Goal: Task Accomplishment & Management: Manage account settings

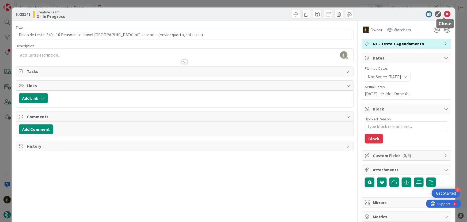
click at [444, 14] on icon at bounding box center [447, 14] width 6 height 6
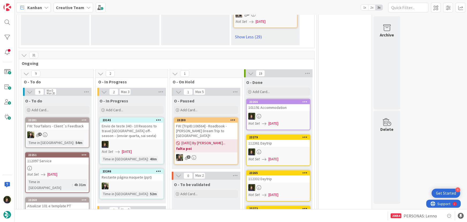
click at [135, 123] on div "Envio de teste 340 - 10 Reasons to travel [GEOGRAPHIC_DATA] off-season – (envia…" at bounding box center [131, 131] width 63 height 17
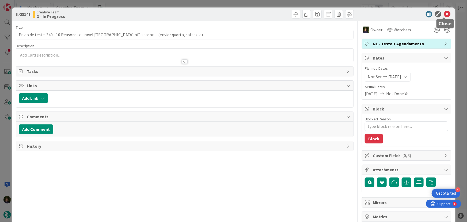
click at [444, 16] on icon at bounding box center [447, 14] width 6 height 6
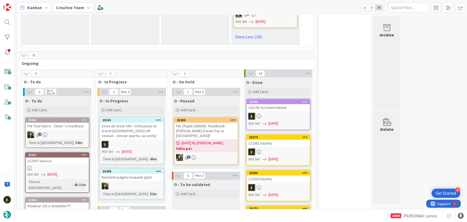
click at [159, 118] on icon at bounding box center [158, 120] width 5 height 4
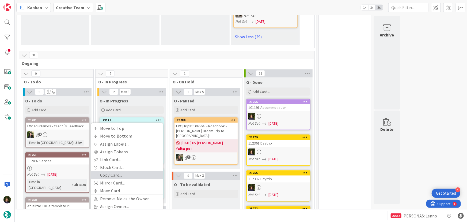
click at [127, 171] on link "Copy Card..." at bounding box center [127, 175] width 72 height 8
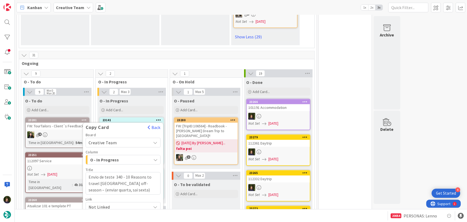
scroll to position [1502, 0]
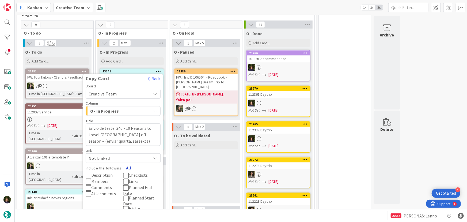
click at [127, 163] on button "All" at bounding box center [129, 168] width 12 height 10
click at [93, 214] on button "Copy" at bounding box center [94, 219] width 17 height 10
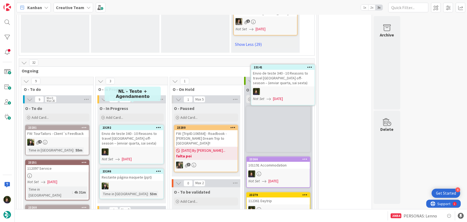
scroll to position [1442, 0]
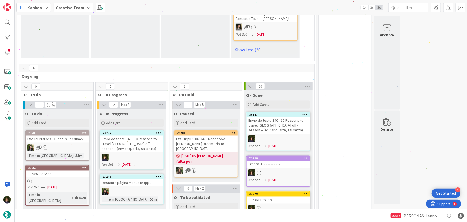
click at [144, 135] on div "Envio de teste 340 - 10 Reasons to travel [GEOGRAPHIC_DATA] off-season – (envia…" at bounding box center [131, 143] width 63 height 17
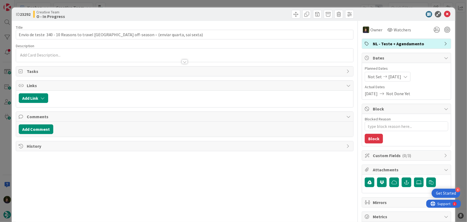
click at [405, 43] on span "NL - Teste + Agendamento" at bounding box center [407, 43] width 69 height 6
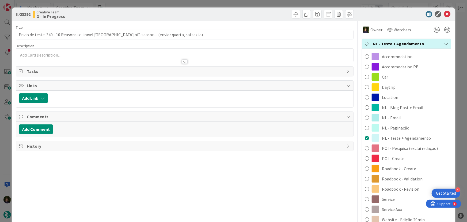
click at [405, 43] on span "NL - Teste + Agendamento" at bounding box center [407, 43] width 69 height 6
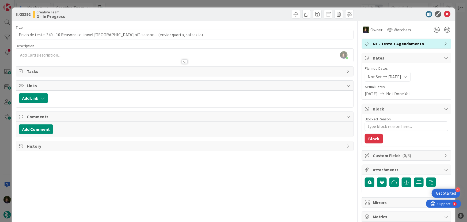
click at [405, 43] on span "NL - Teste + Agendamento" at bounding box center [407, 43] width 69 height 6
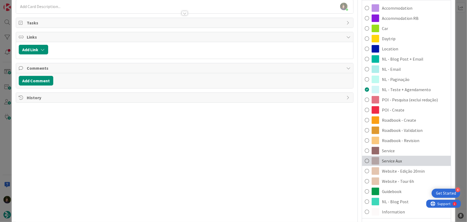
click at [396, 160] on span "Service Aux" at bounding box center [392, 160] width 20 height 6
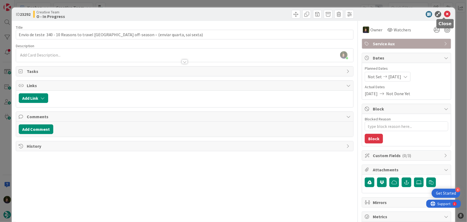
click at [444, 16] on icon at bounding box center [447, 14] width 6 height 6
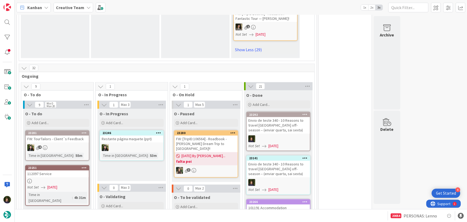
click at [58, 179] on div at bounding box center [57, 181] width 63 height 5
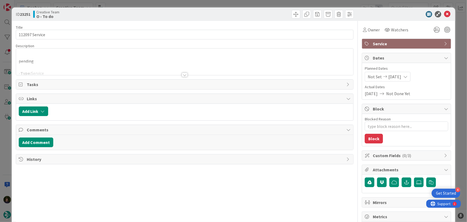
click at [186, 73] on div at bounding box center [185, 68] width 338 height 14
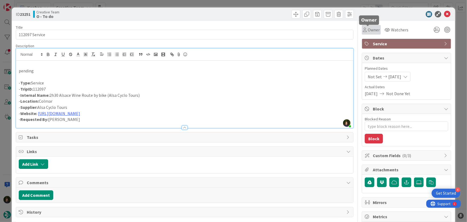
click at [370, 28] on span "Owner" at bounding box center [374, 30] width 12 height 6
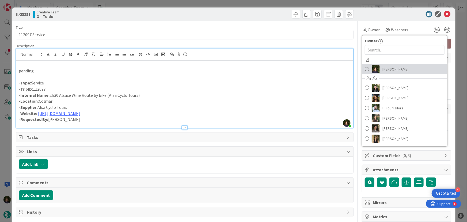
click at [388, 72] on span "[PERSON_NAME]" at bounding box center [396, 69] width 26 height 8
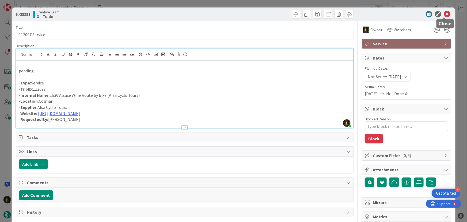
click at [444, 15] on icon at bounding box center [447, 14] width 6 height 6
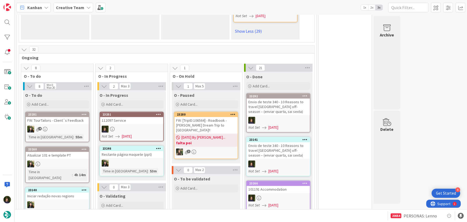
click at [123, 117] on div "112097 Service" at bounding box center [131, 120] width 63 height 7
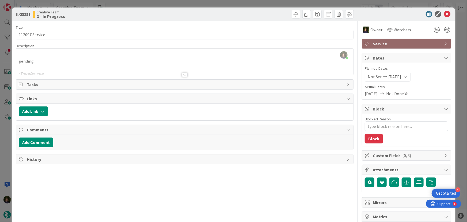
click at [184, 74] on div at bounding box center [185, 75] width 6 height 4
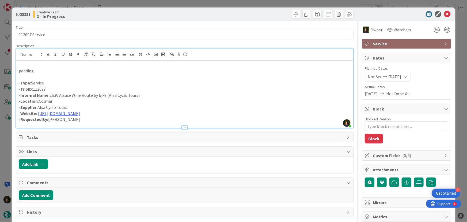
drag, startPoint x: 51, startPoint y: 96, endPoint x: 140, endPoint y: 94, distance: 89.2
click at [140, 94] on p "- Internal Name: 2h30 Alsace Wine Route by bike (Alsa Cyclo Tours)" at bounding box center [185, 95] width 332 height 6
copy p "2h30 Alsace Wine Route by bike (Alsa Cyclo Tours)"
drag, startPoint x: 109, startPoint y: 94, endPoint x: 137, endPoint y: 96, distance: 27.9
click at [137, 96] on p "- Internal Name: 2h30 Alsace Wine Route by bike (Alsa Cyclo Tours)" at bounding box center [185, 95] width 332 height 6
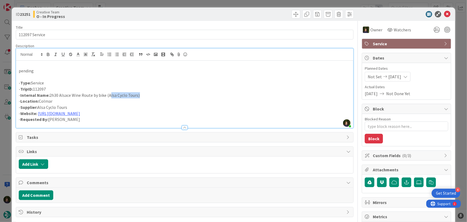
copy p "Alsa Cyclo Tours"
drag, startPoint x: 50, startPoint y: 95, endPoint x: 105, endPoint y: 95, distance: 55.7
click at [105, 95] on p "- Internal Name: 2h30 Alsace Wine Route by bike (Alsa Cyclo Tours)" at bounding box center [185, 95] width 332 height 6
copy p "2h30 Alsace Wine Route by bike"
drag, startPoint x: 52, startPoint y: 86, endPoint x: 19, endPoint y: 86, distance: 32.9
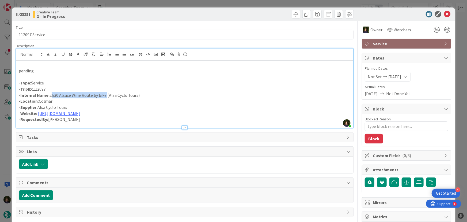
click at [19, 86] on p "- TripID: 112097" at bounding box center [185, 89] width 332 height 6
copy p "TripID: 112097"
drag, startPoint x: 50, startPoint y: 94, endPoint x: 139, endPoint y: 96, distance: 88.4
click at [141, 95] on p "- Internal Name: 2h30 Alsace Wine Route by bike (Alsa Cyclo Tours)" at bounding box center [185, 95] width 332 height 6
copy p "2h30 Alsace Wine Route by bike (Alsa Cyclo Tours)"
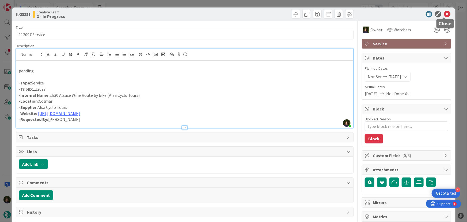
drag, startPoint x: 444, startPoint y: 12, endPoint x: 422, endPoint y: 32, distance: 30.1
click at [444, 12] on icon at bounding box center [447, 14] width 6 height 6
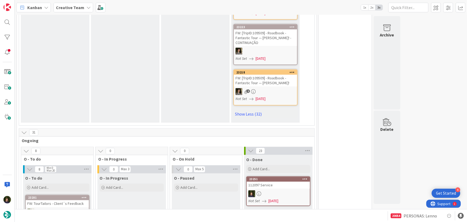
click at [284, 182] on div "112097 Service" at bounding box center [278, 185] width 63 height 7
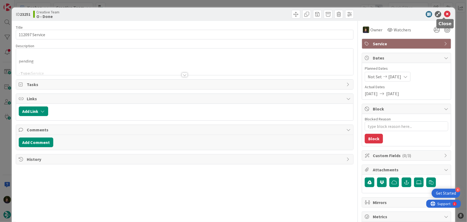
click at [444, 15] on icon at bounding box center [447, 14] width 6 height 6
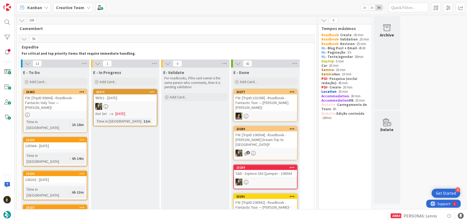
click at [260, 100] on div "FW: [TripID:101008] - Roadbook - Fantastic Tour — [PERSON_NAME] [PERSON_NAME]!" at bounding box center [265, 102] width 63 height 17
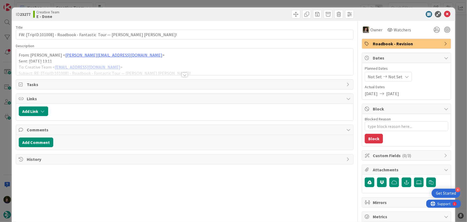
click at [183, 74] on div at bounding box center [185, 75] width 6 height 4
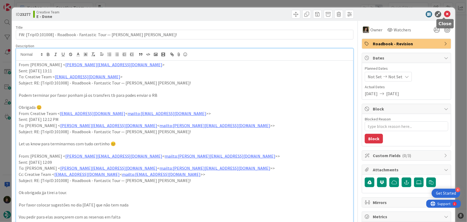
click at [444, 15] on icon at bounding box center [447, 14] width 6 height 6
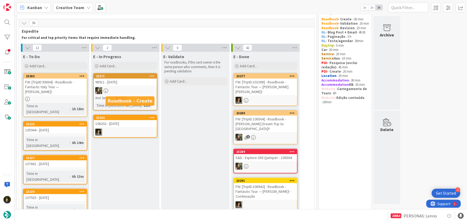
scroll to position [24, 0]
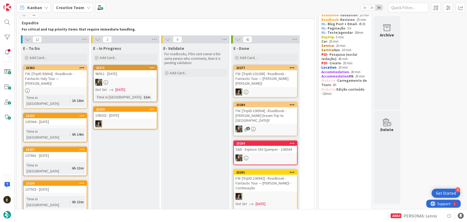
click at [47, 88] on div at bounding box center [55, 90] width 63 height 5
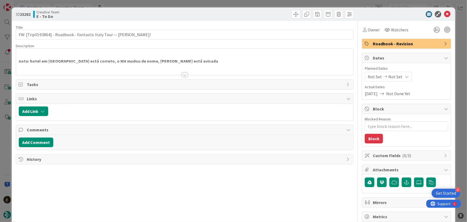
click at [184, 73] on div at bounding box center [185, 75] width 6 height 4
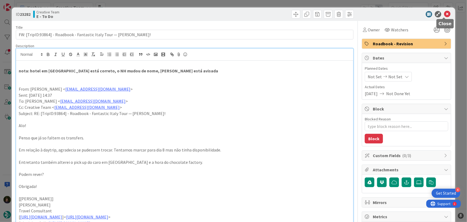
click at [444, 14] on icon at bounding box center [447, 14] width 6 height 6
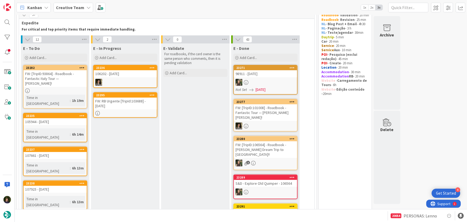
click at [118, 105] on div "FW: RB Urgente [TripId:103688] - [DATE]" at bounding box center [125, 103] width 63 height 12
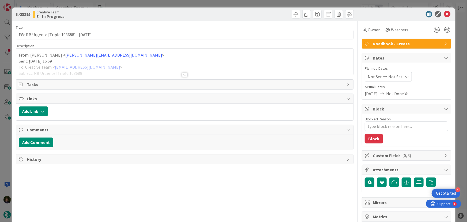
click at [182, 74] on div at bounding box center [185, 75] width 6 height 4
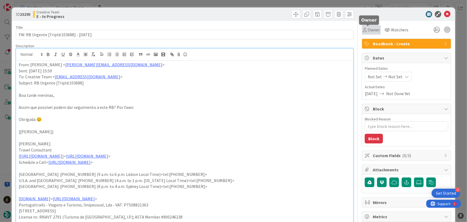
click at [371, 29] on span "Owner" at bounding box center [374, 30] width 12 height 6
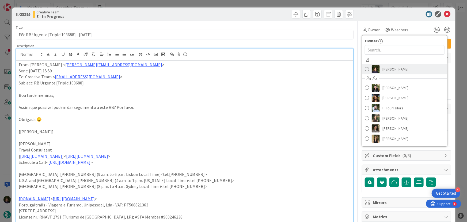
click at [392, 69] on span "[PERSON_NAME]" at bounding box center [396, 69] width 26 height 8
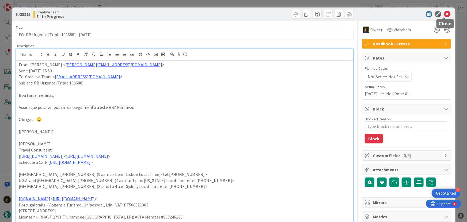
drag, startPoint x: 444, startPoint y: 16, endPoint x: 291, endPoint y: 62, distance: 159.3
click at [444, 16] on icon at bounding box center [447, 14] width 6 height 6
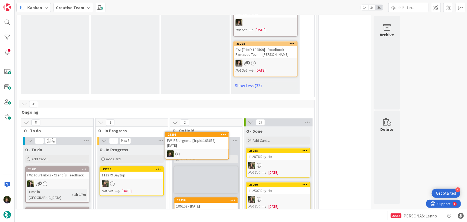
scroll to position [1549, 0]
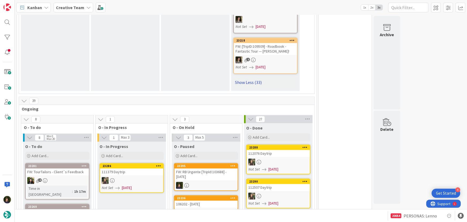
click at [246, 78] on link "Show Less (33)" at bounding box center [265, 82] width 64 height 9
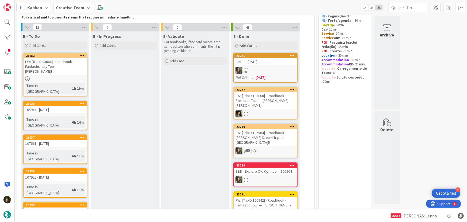
scroll to position [0, 0]
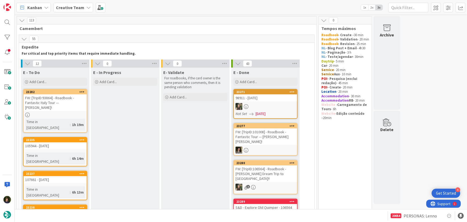
click at [67, 5] on b "Creative Team" at bounding box center [70, 7] width 28 height 5
click at [70, 66] on h4 "Creative Team - Análise" at bounding box center [91, 63] width 63 height 5
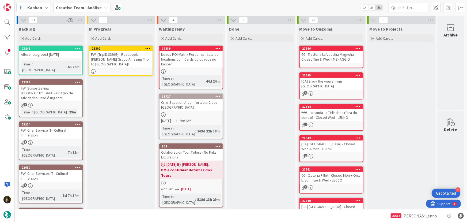
click at [115, 58] on div "FW: [TripID:83969] - Roadbook - [PERSON_NAME] Group Amazing Trip to [GEOGRAPHIC…" at bounding box center [120, 59] width 63 height 17
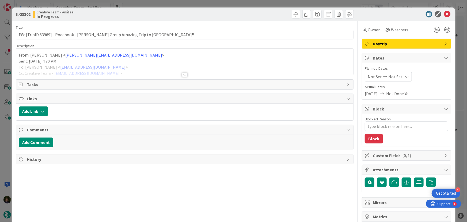
click at [182, 75] on div at bounding box center [185, 75] width 6 height 4
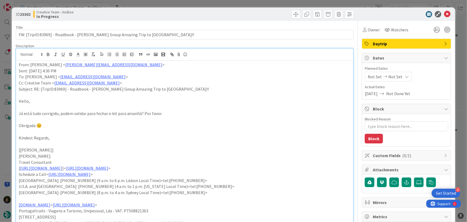
click at [416, 40] on span "Daytrip" at bounding box center [407, 43] width 69 height 6
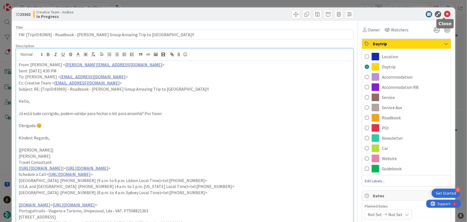
click at [446, 13] on icon at bounding box center [447, 14] width 6 height 6
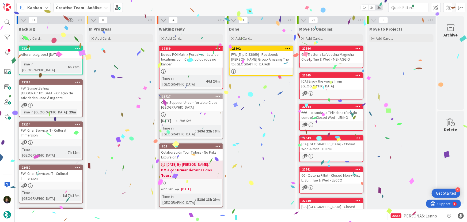
click at [287, 48] on icon at bounding box center [288, 48] width 5 height 4
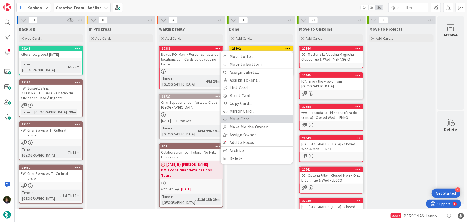
click at [255, 118] on link "Move Card..." at bounding box center [257, 119] width 72 height 8
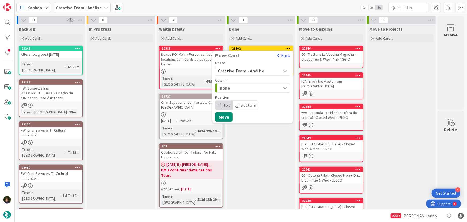
click at [249, 70] on span "Creative Team - Análise" at bounding box center [241, 70] width 46 height 5
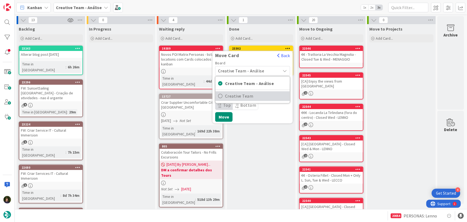
click at [254, 95] on span "Creative Team" at bounding box center [256, 96] width 62 height 8
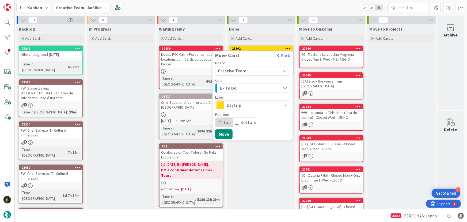
click at [242, 105] on span "Daytrip" at bounding box center [252, 104] width 51 height 7
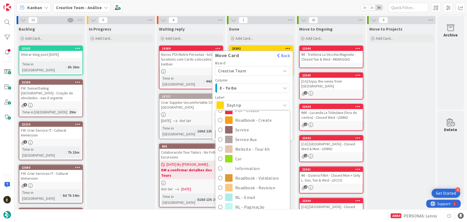
scroll to position [73, 0]
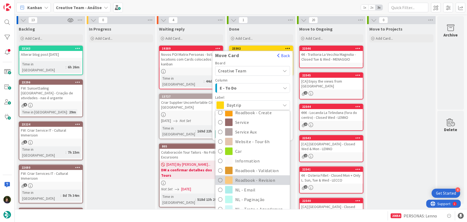
click at [256, 176] on span "Roadbook - Revision" at bounding box center [261, 180] width 52 height 8
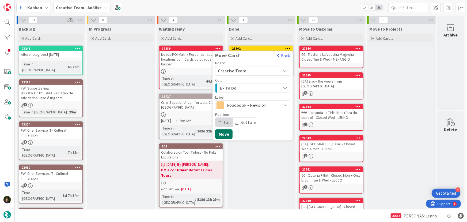
click at [223, 135] on button "Move" at bounding box center [223, 134] width 17 height 10
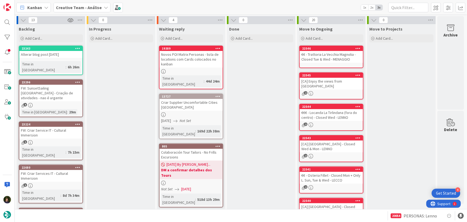
click at [59, 10] on b "Creative Team - Análise" at bounding box center [79, 7] width 46 height 5
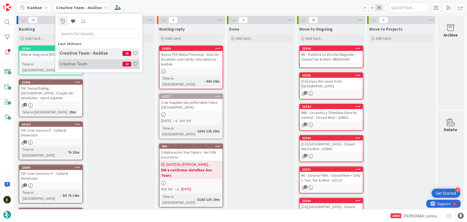
click at [67, 64] on h4 "Creative Team" at bounding box center [91, 63] width 63 height 5
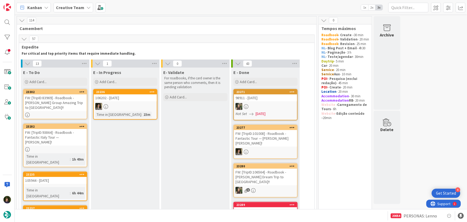
click at [69, 8] on b "Creative Team" at bounding box center [70, 7] width 28 height 5
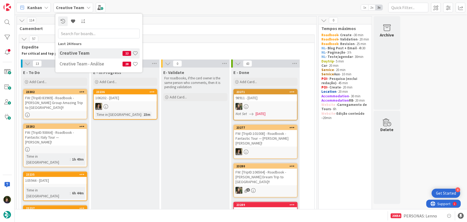
click at [83, 67] on div "Creative Team - Análise 28" at bounding box center [99, 64] width 82 height 10
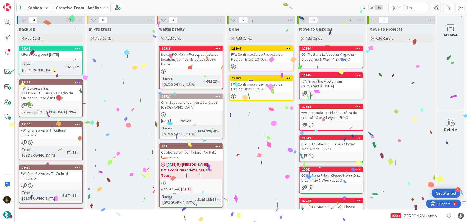
click at [290, 19] on icon at bounding box center [290, 20] width 7 height 8
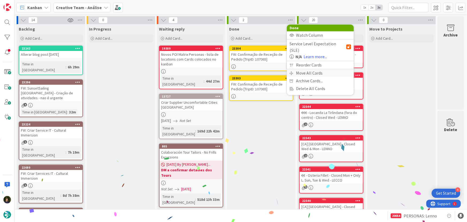
click at [306, 69] on div "Move All Cards" at bounding box center [320, 73] width 67 height 8
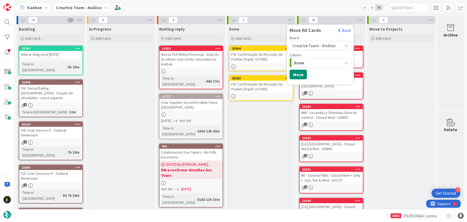
click at [311, 46] on span "Creative Team - Análise" at bounding box center [314, 45] width 43 height 5
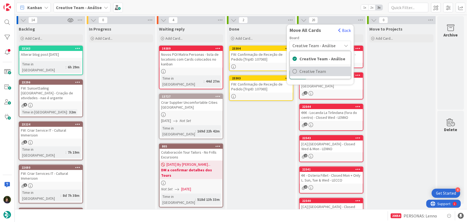
click at [314, 72] on span "Creative Team" at bounding box center [324, 71] width 49 height 8
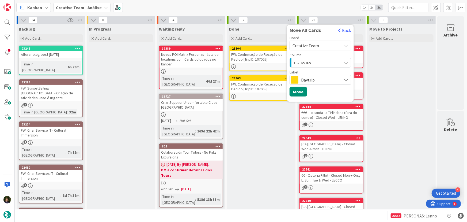
click at [309, 62] on span "E - To Do" at bounding box center [302, 62] width 17 height 7
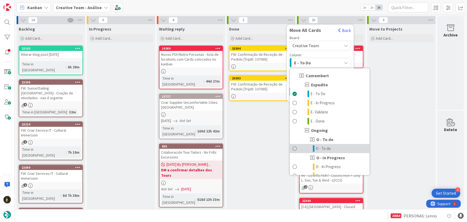
click at [332, 148] on link "O - To do" at bounding box center [330, 148] width 80 height 9
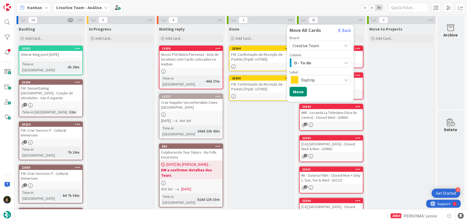
click at [304, 80] on span "Daytrip" at bounding box center [320, 79] width 38 height 7
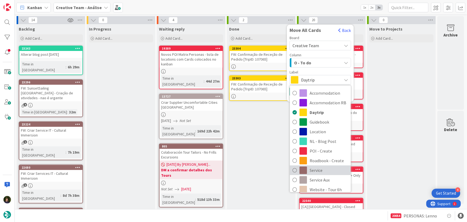
click at [320, 169] on span "Service" at bounding box center [329, 170] width 39 height 8
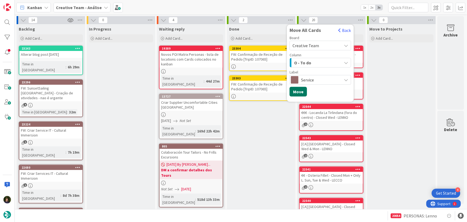
click at [298, 93] on button "Move" at bounding box center [298, 92] width 17 height 10
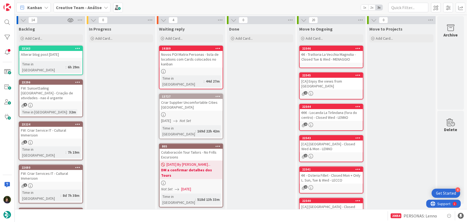
click at [87, 5] on b "Creative Team - Análise" at bounding box center [79, 7] width 46 height 5
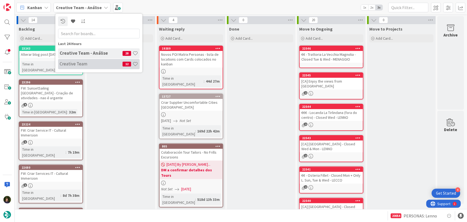
click at [89, 64] on h4 "Creative Team" at bounding box center [91, 63] width 63 height 5
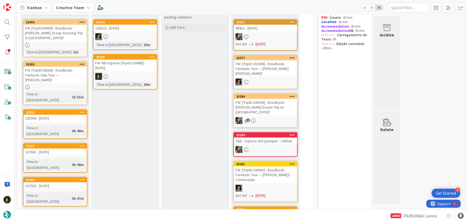
scroll to position [37, 0]
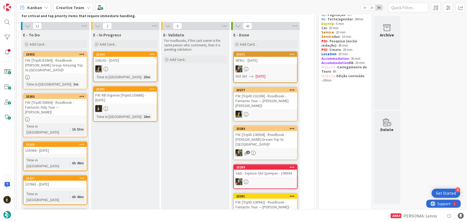
click at [125, 101] on div "FW: RB Urgente [TripId:103688] - [DATE]" at bounding box center [125, 98] width 63 height 12
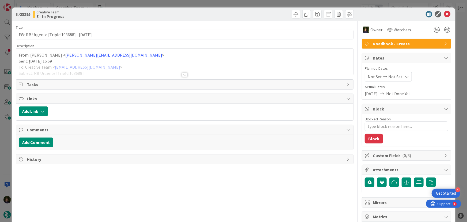
click at [17, 56] on div "From: [PERSON_NAME] < [PERSON_NAME][EMAIL_ADDRESS][DOMAIN_NAME] > Sent: [DATE] …" at bounding box center [185, 61] width 338 height 27
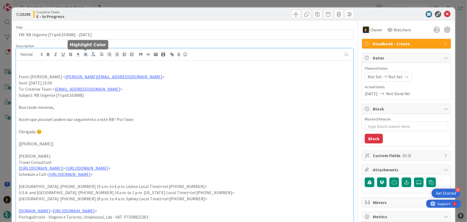
paste div
type textarea "x"
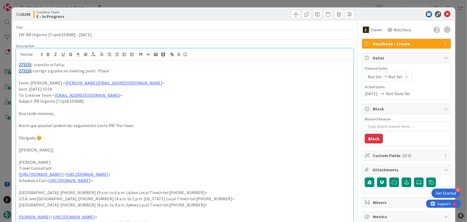
click at [137, 67] on p "273155 - transfer in falta;" at bounding box center [185, 65] width 332 height 6
click at [93, 70] on p "273156 -corrigir a gralha no meeting point: 'Place'" at bounding box center [185, 71] width 332 height 6
click at [140, 72] on p "273156 -corrigir a gralha no meeting point para 'Place'" at bounding box center [185, 71] width 332 height 6
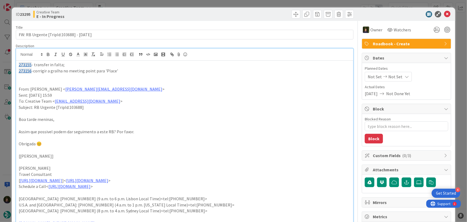
click at [140, 72] on p "273156 -corrigir a gralha no meeting point para 'Place'" at bounding box center [185, 71] width 332 height 6
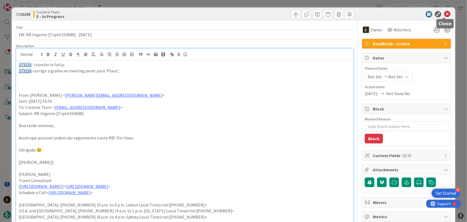
click at [444, 15] on icon at bounding box center [447, 14] width 6 height 6
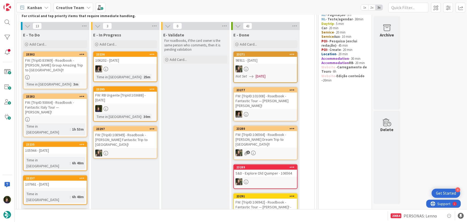
drag, startPoint x: 58, startPoint y: 5, endPoint x: 58, endPoint y: 12, distance: 7.0
click at [58, 5] on b "Creative Team" at bounding box center [70, 7] width 28 height 5
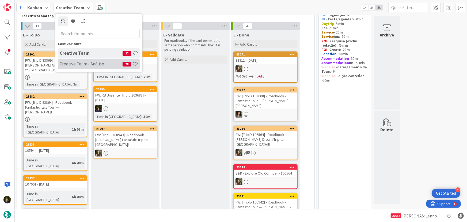
click at [70, 64] on h4 "Creative Team - Análise" at bounding box center [91, 63] width 63 height 5
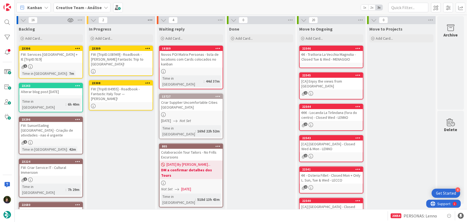
click at [151, 20] on icon at bounding box center [150, 20] width 7 height 8
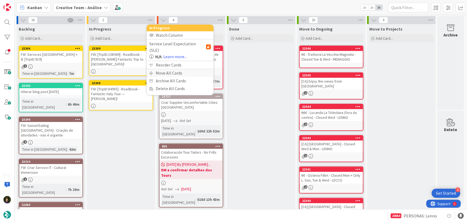
click at [173, 69] on div "Move All Cards" at bounding box center [180, 73] width 67 height 8
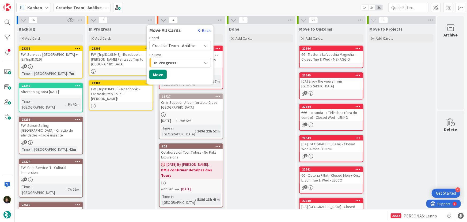
click at [184, 45] on span "Creative Team - Análise" at bounding box center [173, 45] width 43 height 5
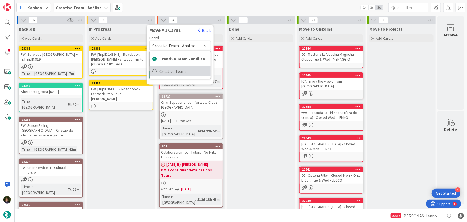
click at [187, 70] on span "Creative Team" at bounding box center [183, 71] width 49 height 8
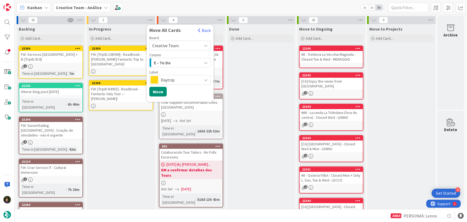
click at [172, 82] on span "Daytrip" at bounding box center [180, 79] width 38 height 7
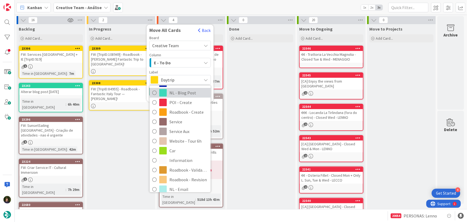
scroll to position [73, 0]
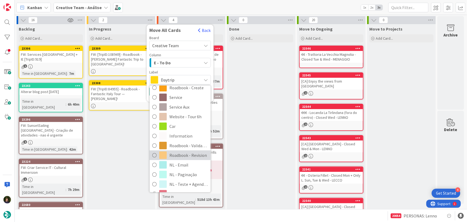
click at [182, 154] on span "Roadbook - Revision" at bounding box center [188, 155] width 39 height 8
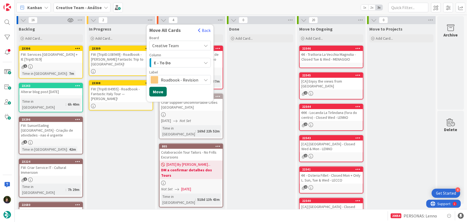
click at [156, 92] on button "Move" at bounding box center [157, 92] width 17 height 10
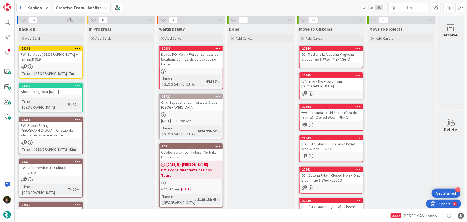
click at [65, 5] on b "Creative Team - Análise" at bounding box center [79, 7] width 46 height 5
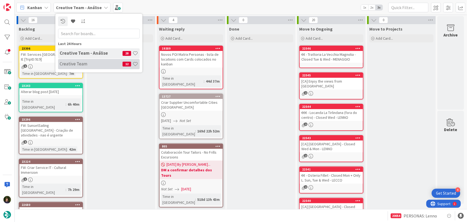
click at [75, 64] on h4 "Creative Team" at bounding box center [91, 63] width 63 height 5
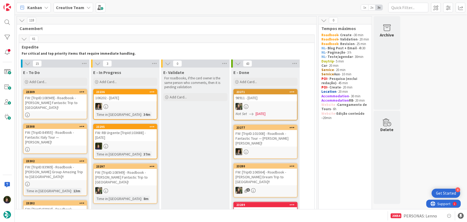
scroll to position [24, 0]
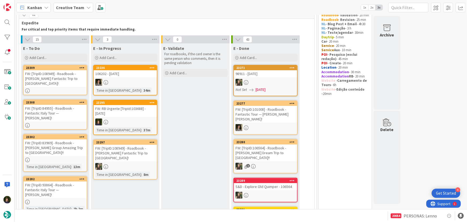
click at [118, 118] on link "23295 FW: RB Urgente [TripId:103688] - [DATE] Time in [GEOGRAPHIC_DATA] : 37m" at bounding box center [125, 117] width 64 height 35
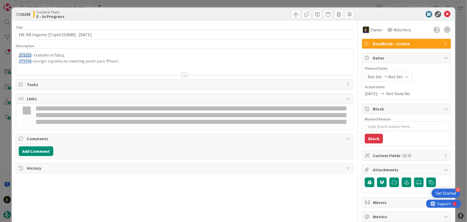
type textarea "x"
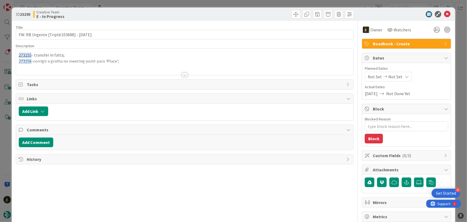
click at [37, 71] on div at bounding box center [185, 68] width 338 height 14
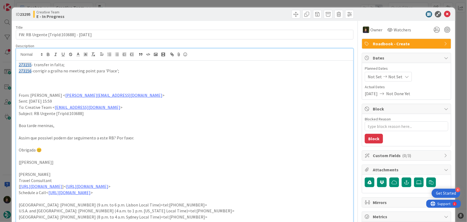
click at [31, 78] on p at bounding box center [185, 77] width 332 height 6
paste div
click at [446, 17] on icon at bounding box center [447, 14] width 6 height 6
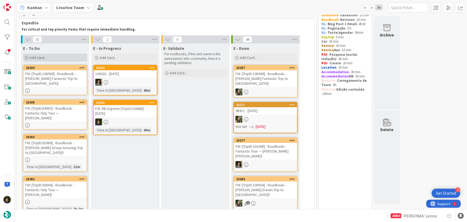
click at [49, 56] on div "Add Card..." at bounding box center [55, 58] width 64 height 8
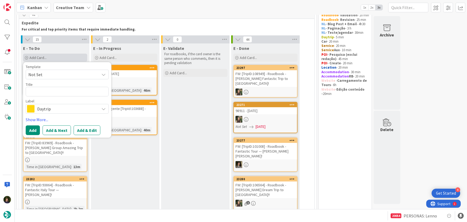
type textarea "x"
type textarea "1"
type textarea "x"
type textarea "10"
type textarea "x"
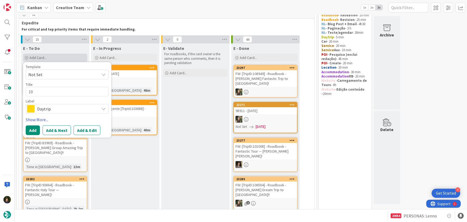
type textarea "103"
type textarea "x"
type textarea "1036"
type textarea "x"
type textarea "10368"
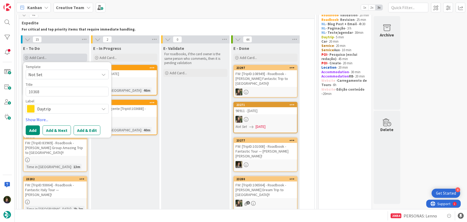
type textarea "x"
type textarea "103688"
type textarea "x"
type textarea "103688"
type textarea "x"
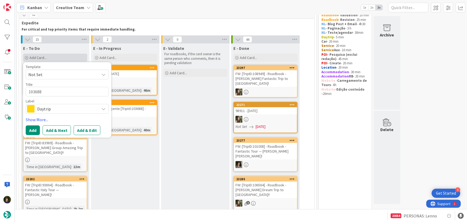
type textarea "103688 -"
type textarea "x"
type textarea "103688 -"
type textarea "x"
type textarea "103688 - H"
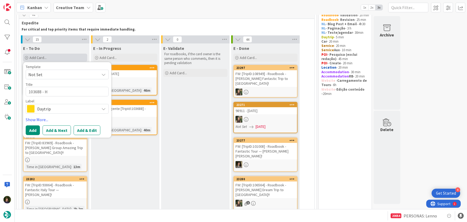
type textarea "x"
type textarea "103688 - Ho"
type textarea "x"
type textarea "103688 - Hot"
type textarea "x"
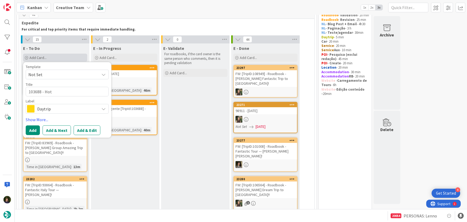
type textarea "103688 - Hote"
type textarea "x"
type textarea "103688 - Hotel"
type textarea "x"
type textarea "103688 - Hotel"
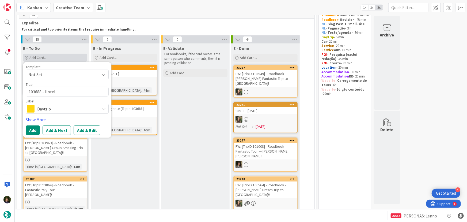
type textarea "x"
type textarea "103688 - Hotel L"
type textarea "x"
type textarea "103688 - Hotel Li"
type textarea "x"
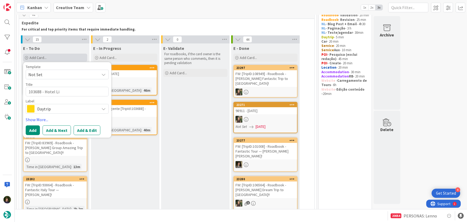
type textarea "103688 - [GEOGRAPHIC_DATA]"
type textarea "x"
type textarea "103688 - [GEOGRAPHIC_DATA]"
type textarea "x"
type textarea "103688 - [GEOGRAPHIC_DATA]"
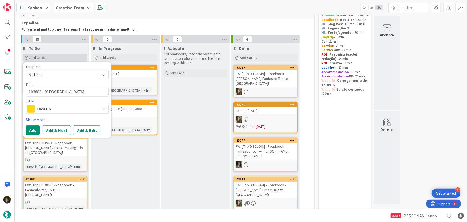
type textarea "x"
type textarea "103688 - [GEOGRAPHIC_DATA]"
type textarea "x"
type textarea "103688 - [GEOGRAPHIC_DATA]"
type textarea "x"
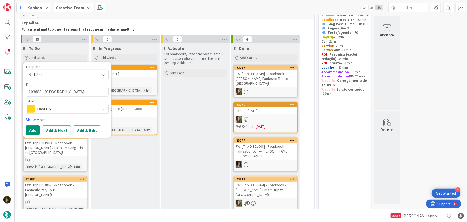
type textarea "103688 - [GEOGRAPHIC_DATA]"
click at [51, 108] on span "Daytrip" at bounding box center [66, 108] width 59 height 7
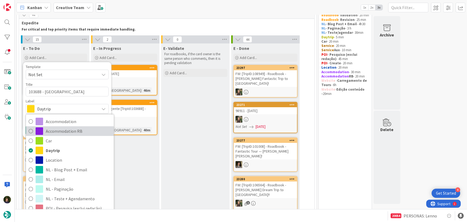
click at [56, 133] on span "Accommodation RB" at bounding box center [78, 131] width 65 height 8
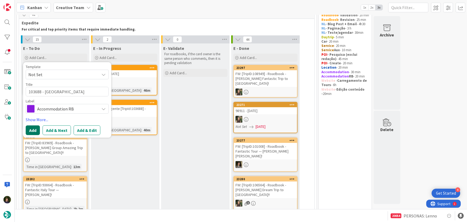
click at [34, 131] on button "Add" at bounding box center [33, 130] width 14 height 10
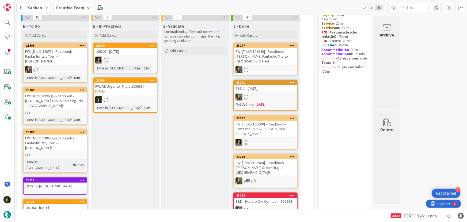
scroll to position [48, 0]
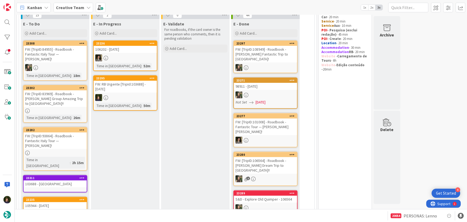
click at [80, 176] on icon at bounding box center [82, 178] width 5 height 4
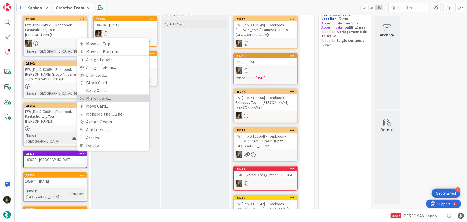
scroll to position [29, 0]
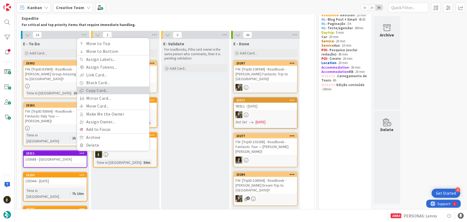
click at [113, 86] on link "Copy Card..." at bounding box center [113, 90] width 72 height 8
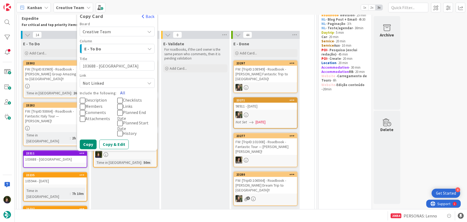
click at [124, 88] on button "All" at bounding box center [123, 93] width 12 height 10
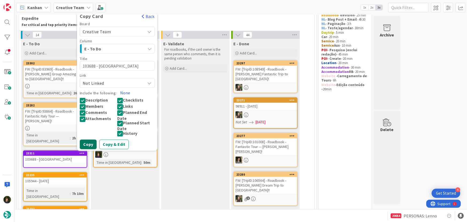
click at [92, 139] on button "Copy" at bounding box center [88, 144] width 17 height 10
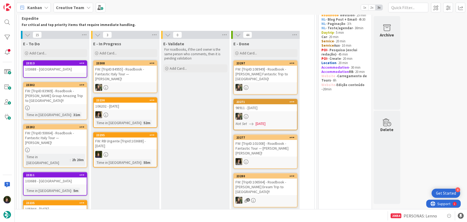
click at [64, 70] on div "103688 - [GEOGRAPHIC_DATA]" at bounding box center [55, 69] width 63 height 7
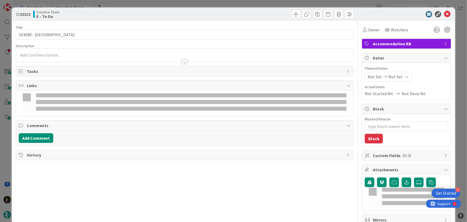
type textarea "x"
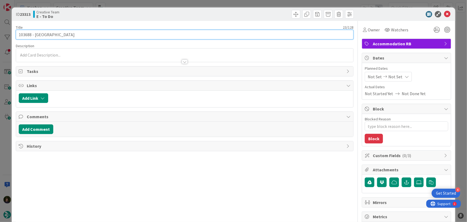
drag, startPoint x: 75, startPoint y: 35, endPoint x: 50, endPoint y: 33, distance: 25.2
click at [38, 33] on input "103688 - [GEOGRAPHIC_DATA]" at bounding box center [185, 35] width 338 height 10
type input "103688 - [GEOGRAPHIC_DATA]"
type textarea "x"
type input "103688 - Hotel Li"
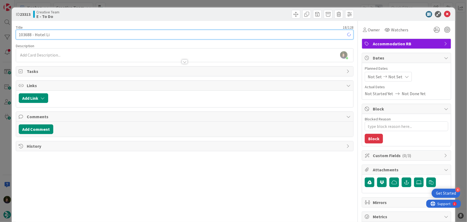
type textarea "x"
type input "103688 - Hotel"
type textarea "x"
type input "103688 - Hotel Escale"
type textarea "x"
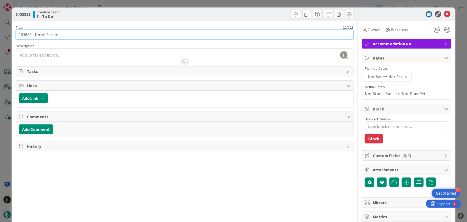
type input "103688 - Hotel Escale O"
type textarea "x"
type input "103688 - Hotel Escale [GEOGRAPHIC_DATA] [GEOGRAPHIC_DATA]"
type textarea "x"
type input "103688 - Hotel Escale Oceania [GEOGRAPHIC_DATA] (já tens fotos"
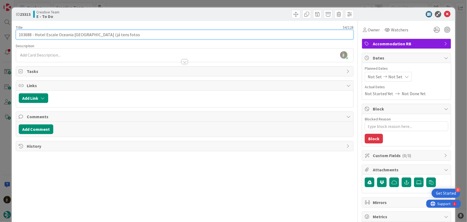
type textarea "x"
type input "103688 - Hotel Escale Oceania [GEOGRAPHIC_DATA] (já tens fotos"
type textarea "x"
type input "103688 - Hotel Escale Oceania [GEOGRAPHIC_DATA] (já tens fotos - falta mao"
type textarea "x"
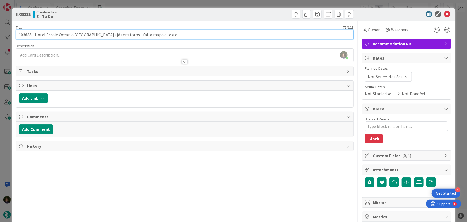
type input "103688 - Hotel Escale Oceania [GEOGRAPHIC_DATA] (já tens fotos - falta mapa e t…"
type textarea "x"
click at [102, 34] on input "103688 - Hotel Escale Oceania [GEOGRAPHIC_DATA] (já tens fotos - falta mapa e t…" at bounding box center [185, 35] width 338 height 10
type input "103688 - Hotel Escale Oceania [GEOGRAPHIC_DATA] (já te fotos - falta mapa e tex…"
type textarea "x"
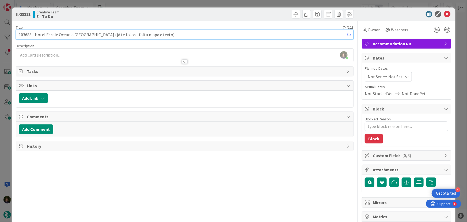
type input "103688 - Hotel Escale Oceania [GEOGRAPHIC_DATA] (já tem fotos - falta mapa e te…"
type textarea "x"
type input "103688 - Hotel Escale Oceania [GEOGRAPHIC_DATA] (já tem fotos - falta mapa e te…"
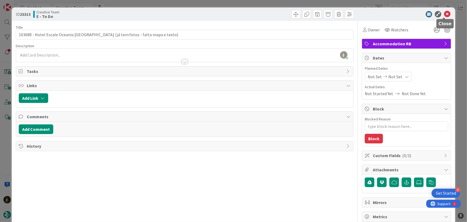
click at [446, 15] on icon at bounding box center [447, 14] width 6 height 6
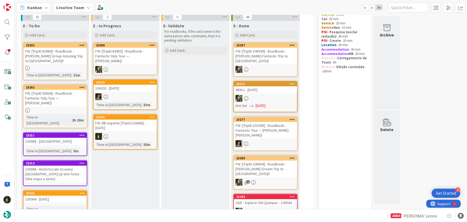
scroll to position [19, 0]
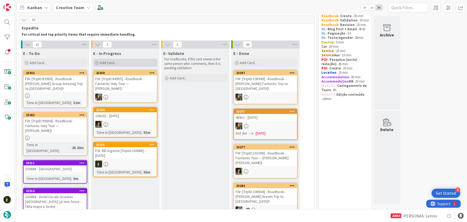
click at [117, 61] on div "Add Card..." at bounding box center [125, 63] width 64 height 8
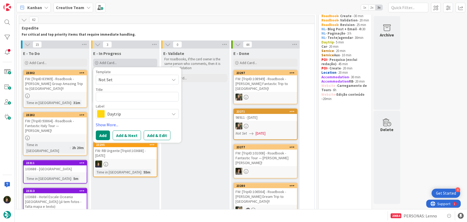
type textarea "x"
type textarea "1"
type textarea "x"
type textarea "10"
type textarea "x"
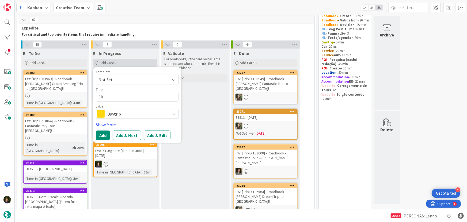
type textarea "103"
type textarea "x"
type textarea "1036"
type textarea "x"
type textarea "10368"
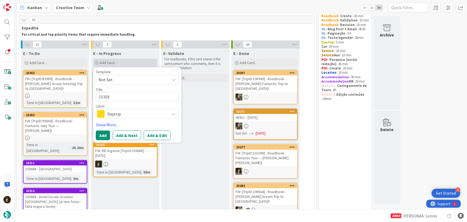
type textarea "x"
type textarea "103688"
type textarea "x"
type textarea "103688"
type textarea "x"
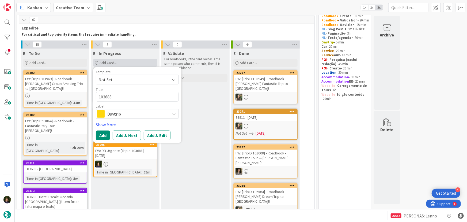
type textarea "103688 -"
type textarea "x"
type textarea "103688 -"
type textarea "x"
type textarea "103688 - G"
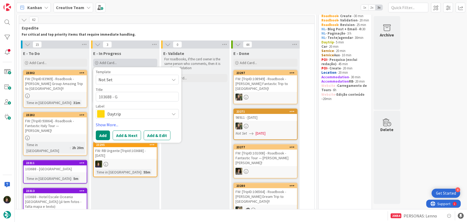
type textarea "x"
type textarea "103688 - GP"
type textarea "x"
type textarea "103688 - GPS"
type textarea "x"
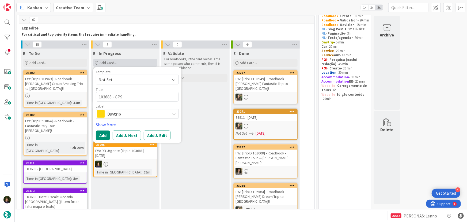
type textarea "103688 - GPS"
type textarea "x"
type textarea "103688 - GPS P"
type textarea "x"
type textarea "103688 - GPS Po"
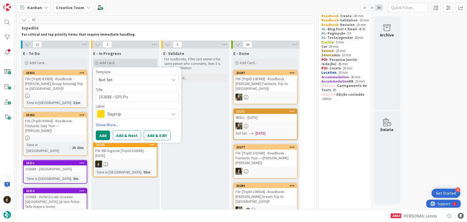
type textarea "x"
type textarea "103688 - GPS Poi"
type textarea "x"
type textarea "103688 - GPS Poin"
type textarea "x"
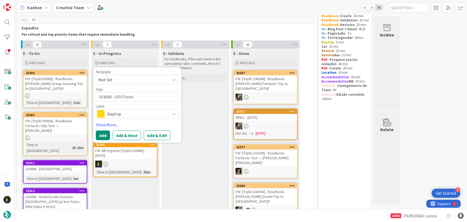
type textarea "103688 - GPS Point"
click at [121, 114] on span "Daytrip" at bounding box center [136, 113] width 59 height 7
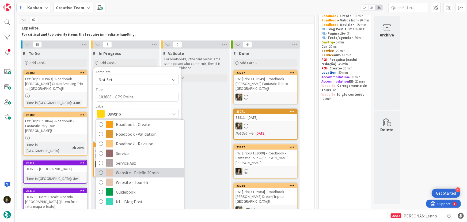
scroll to position [114, 0]
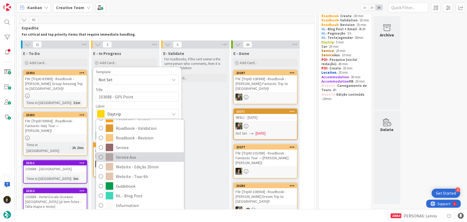
click at [119, 157] on span "Service Aux" at bounding box center [148, 157] width 65 height 8
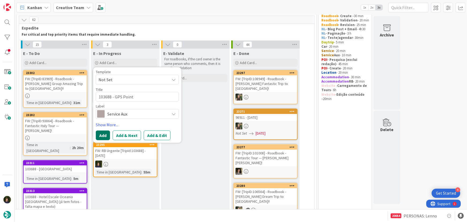
click at [101, 135] on button "Add" at bounding box center [103, 135] width 14 height 10
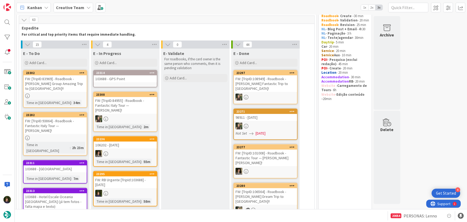
click at [121, 77] on div "103688 - GPS Point" at bounding box center [125, 78] width 63 height 7
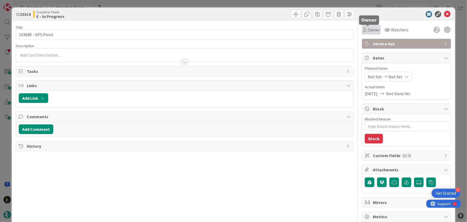
click at [372, 28] on span "Owner" at bounding box center [374, 30] width 12 height 6
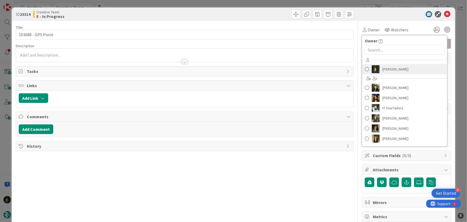
click at [388, 67] on span "[PERSON_NAME]" at bounding box center [396, 69] width 26 height 8
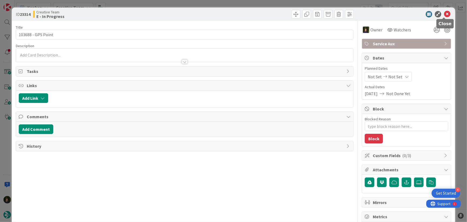
click at [444, 14] on icon at bounding box center [447, 14] width 6 height 6
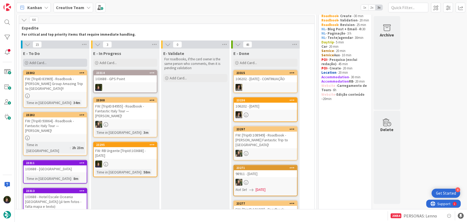
click at [54, 64] on div "Add Card..." at bounding box center [55, 63] width 64 height 8
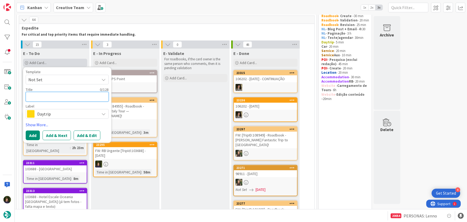
type textarea "x"
type textarea "1"
type textarea "x"
type textarea "10"
type textarea "x"
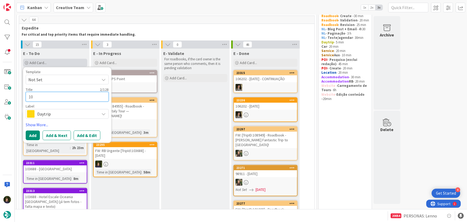
type textarea "103"
type textarea "x"
type textarea "1036"
type textarea "x"
type textarea "10366"
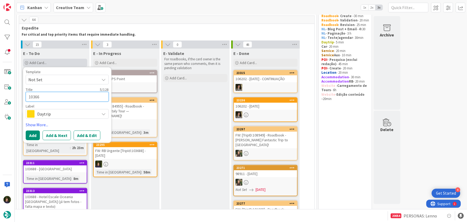
type textarea "x"
type textarea "103668"
click at [54, 112] on span "Daytrip" at bounding box center [66, 113] width 59 height 7
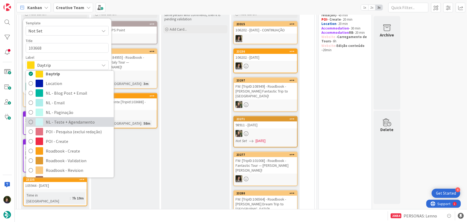
scroll to position [48, 0]
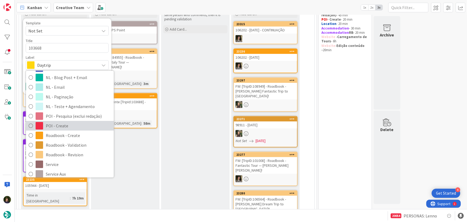
click at [62, 123] on span "POI - Create" at bounding box center [78, 126] width 65 height 8
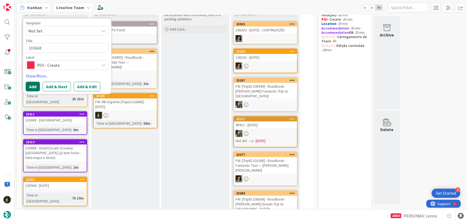
click at [35, 87] on button "Add" at bounding box center [33, 87] width 14 height 10
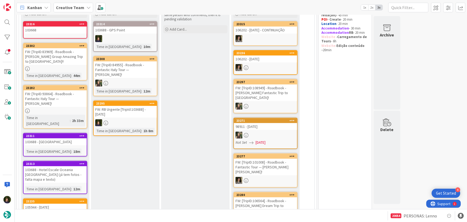
click at [40, 34] on link "23316 103668" at bounding box center [55, 29] width 64 height 17
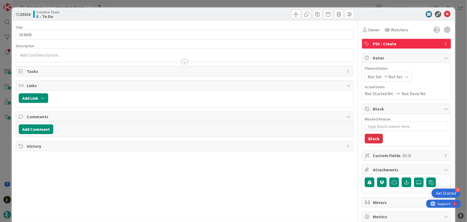
type textarea "x"
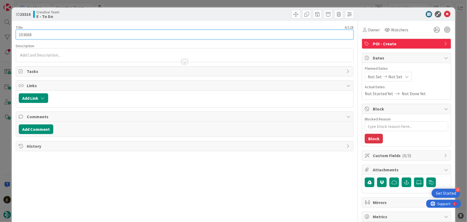
click at [44, 34] on input "103668" at bounding box center [185, 35] width 338 height 10
type input "103668 - POI E"
type textarea "x"
type input "103668 - POI E e"
type textarea "x"
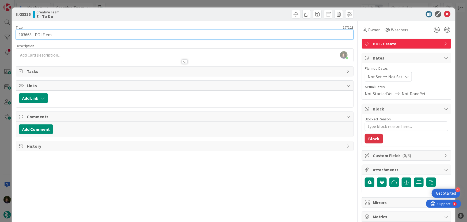
type input "103668 - POI E em M"
type textarea "x"
type input "103668 - POI E em Mar"
type textarea "x"
type input "103668 - POI E em [GEOGRAPHIC_DATA]"
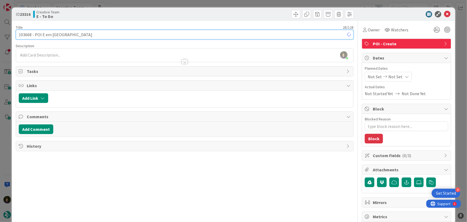
type textarea "x"
type input "103668 - POI E em [GEOGRAPHIC_DATA]"
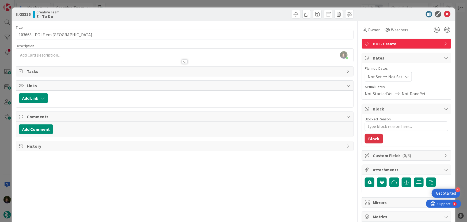
click at [40, 56] on div at bounding box center [185, 59] width 338 height 6
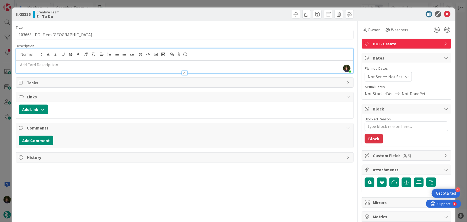
click at [40, 64] on p at bounding box center [185, 65] width 332 height 6
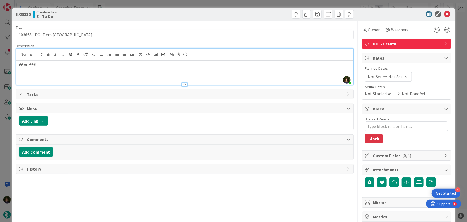
click at [59, 71] on p at bounding box center [185, 71] width 332 height 6
click at [444, 15] on icon at bounding box center [447, 14] width 6 height 6
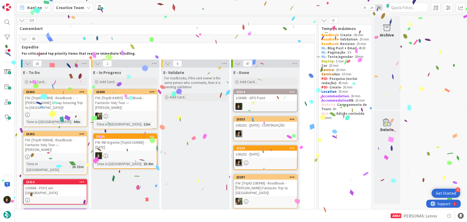
click at [126, 146] on div "FW: RB Urgente [TripId:103688] - [DATE]" at bounding box center [125, 145] width 63 height 12
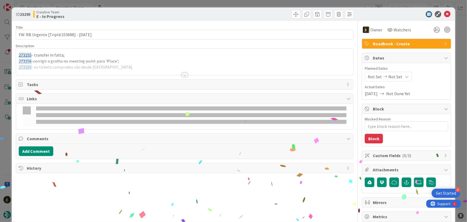
type textarea "x"
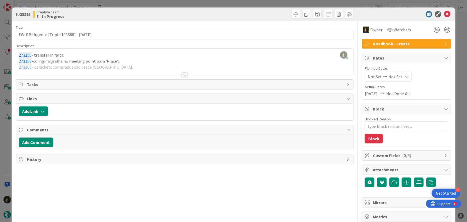
click at [182, 78] on div "Title 39 / 128 FW: RB Urgente [TripId:103688] - [DATE] Description [PERSON_NAME…" at bounding box center [185, 167] width 338 height 292
click at [184, 74] on div at bounding box center [185, 75] width 6 height 4
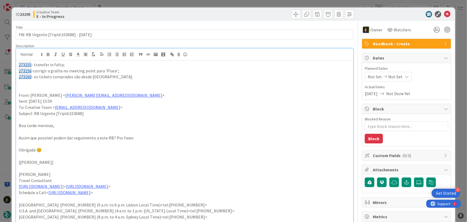
click at [118, 82] on p at bounding box center [185, 83] width 332 height 6
paste div
click at [99, 76] on p "273160 - os tickets comprados são desde [GEOGRAPHIC_DATA]." at bounding box center [185, 77] width 332 height 6
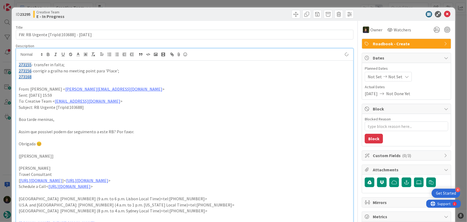
click at [99, 76] on p "273168" at bounding box center [185, 77] width 332 height 6
drag, startPoint x: 76, startPoint y: 75, endPoint x: 13, endPoint y: 65, distance: 63.6
click at [14, 62] on div "ID 23295 Creative Team E - In Progress Title 39 / 128 FW: RB Urgente [TripId:10…" at bounding box center [234, 180] width 444 height 347
copy div "273155 - transfer in falta; 273156 -corrigir a gralha no meeting point para 'Pl…"
click at [447, 15] on icon at bounding box center [447, 14] width 6 height 6
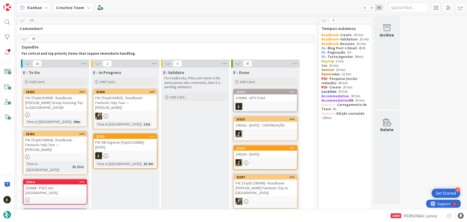
click at [153, 136] on icon at bounding box center [152, 136] width 5 height 4
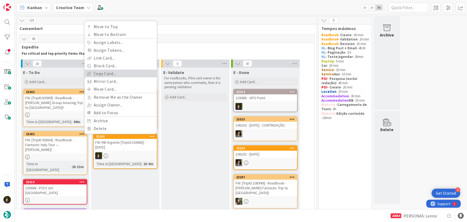
click at [120, 71] on link "Copy Card..." at bounding box center [121, 74] width 72 height 8
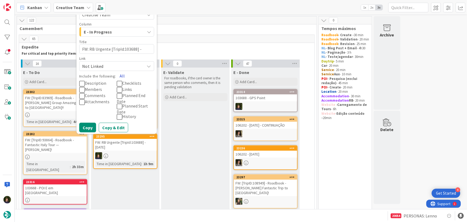
click at [122, 78] on button "All" at bounding box center [122, 76] width 12 height 10
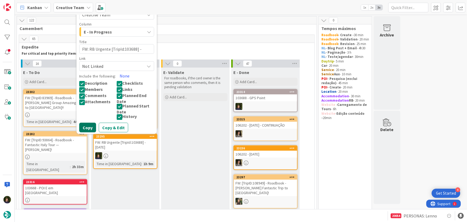
click at [90, 129] on button "Copy" at bounding box center [87, 128] width 17 height 10
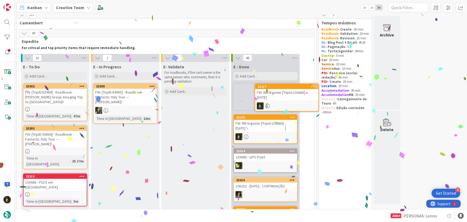
scroll to position [5, 0]
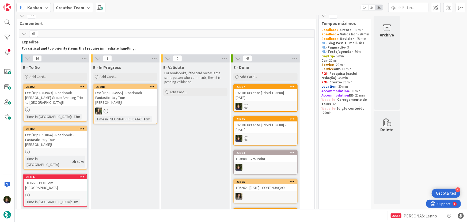
click at [49, 105] on div "FW: [TripID:83969] - Roadbook - [PERSON_NAME] Group Amazing Trip to [GEOGRAPHIC…" at bounding box center [55, 97] width 63 height 17
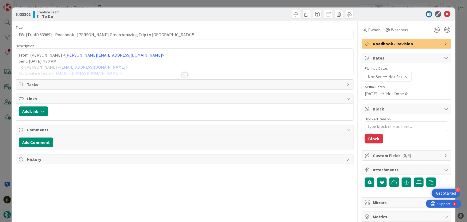
click at [185, 74] on div at bounding box center [185, 75] width 6 height 4
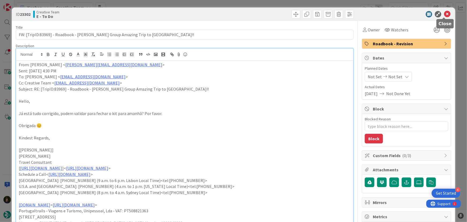
click at [444, 13] on icon at bounding box center [447, 14] width 6 height 6
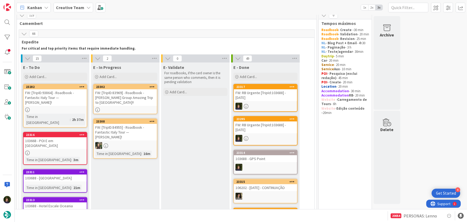
click at [123, 105] on div "FW: [TripID:83969] - Roadbook - [PERSON_NAME] Group Amazing Trip to [GEOGRAPHIC…" at bounding box center [125, 97] width 63 height 17
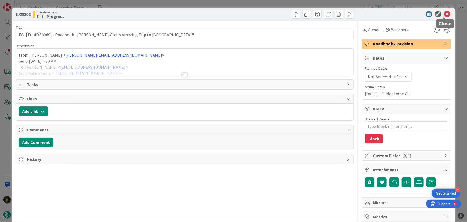
click at [444, 13] on icon at bounding box center [447, 14] width 6 height 6
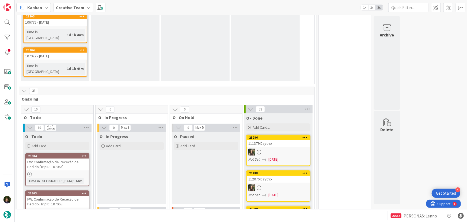
scroll to position [565, 0]
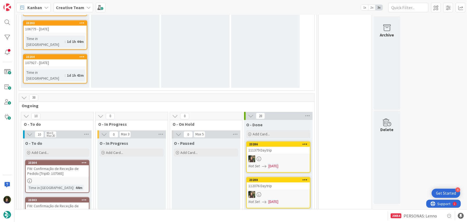
click at [76, 8] on b "Creative Team" at bounding box center [70, 7] width 28 height 5
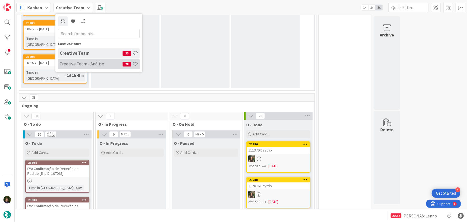
click at [77, 65] on h4 "Creative Team - Análise" at bounding box center [91, 63] width 63 height 5
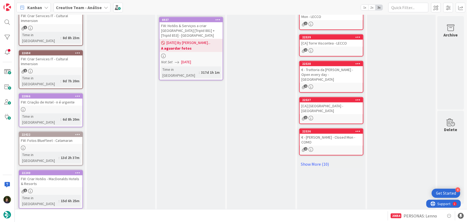
scroll to position [198, 0]
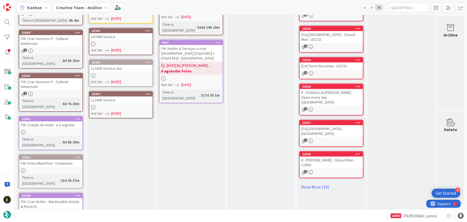
scroll to position [161, 0]
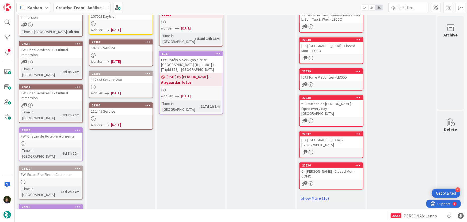
click at [116, 116] on div at bounding box center [120, 118] width 63 height 5
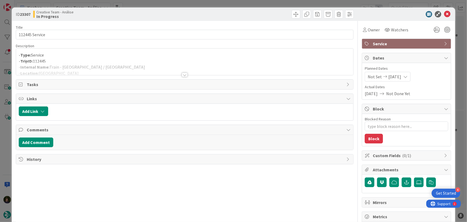
click at [179, 76] on div "Title 14 / 128 112445 Service Description - Type: Service - TripID: 112445 - In…" at bounding box center [185, 167] width 338 height 292
click at [182, 76] on div at bounding box center [185, 75] width 6 height 4
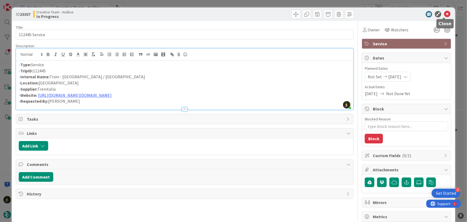
click at [444, 14] on icon at bounding box center [447, 14] width 6 height 6
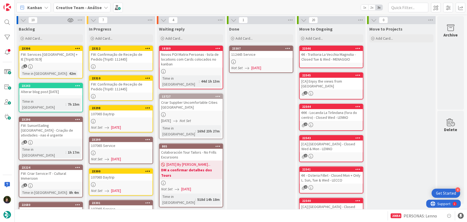
click at [117, 56] on div "FW: Confirmação de Receção de Pedido [TripID: 112445]" at bounding box center [120, 57] width 63 height 12
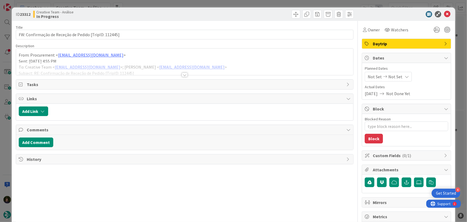
click at [185, 74] on div at bounding box center [185, 75] width 6 height 4
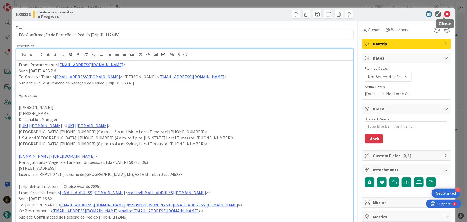
click at [444, 16] on icon at bounding box center [447, 14] width 6 height 6
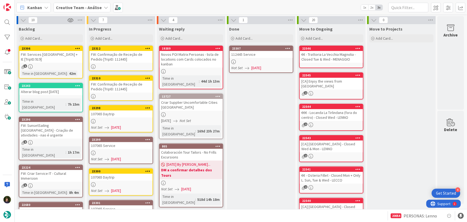
click at [149, 47] on icon at bounding box center [147, 48] width 5 height 4
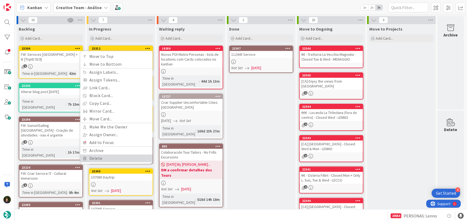
click at [102, 158] on link "Delete" at bounding box center [116, 158] width 72 height 8
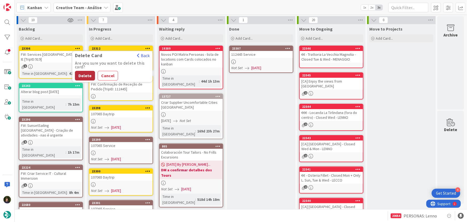
click at [82, 77] on button "Delete" at bounding box center [85, 76] width 20 height 10
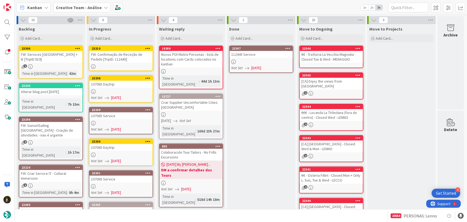
click at [111, 61] on div "FW: Confirmação de Receção de Pedido [TripID: 112445]" at bounding box center [120, 57] width 63 height 12
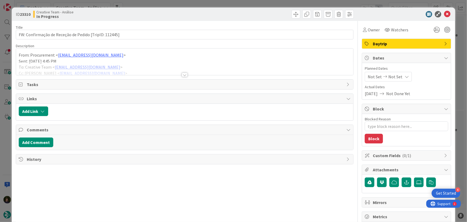
click at [182, 75] on div at bounding box center [185, 75] width 6 height 4
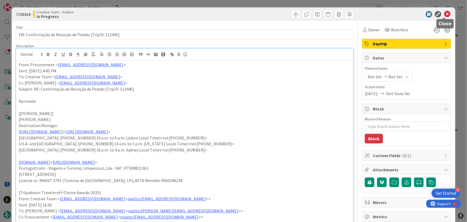
click at [444, 14] on icon at bounding box center [447, 14] width 6 height 6
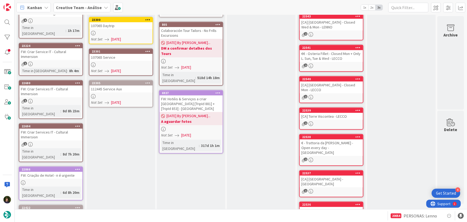
click at [121, 90] on div "112445 Service Aux" at bounding box center [120, 88] width 63 height 7
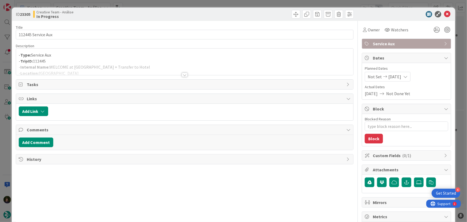
click at [186, 72] on div at bounding box center [185, 68] width 338 height 14
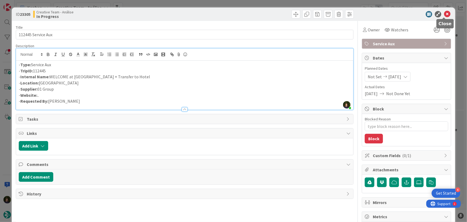
click at [444, 16] on icon at bounding box center [447, 14] width 6 height 6
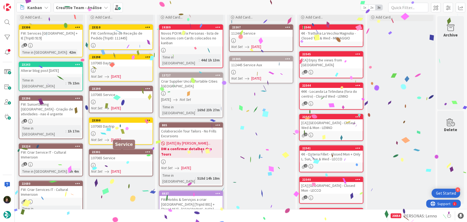
scroll to position [20, 0]
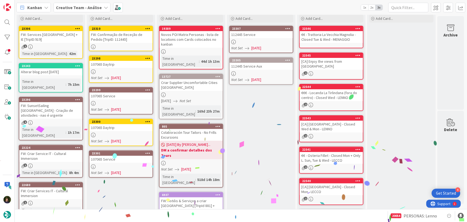
click at [152, 29] on div at bounding box center [148, 29] width 10 height 4
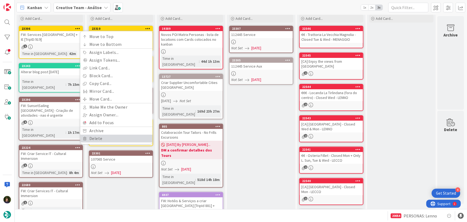
click at [115, 139] on link "Delete" at bounding box center [116, 138] width 72 height 8
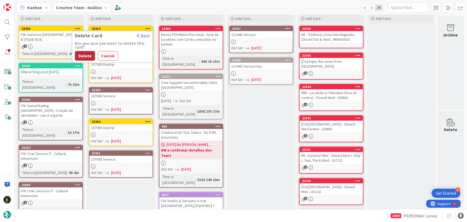
click at [88, 56] on button "Delete" at bounding box center [85, 56] width 20 height 10
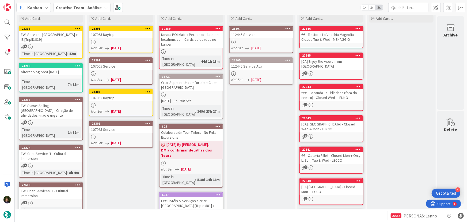
click at [119, 131] on div "107065 Service" at bounding box center [120, 129] width 63 height 7
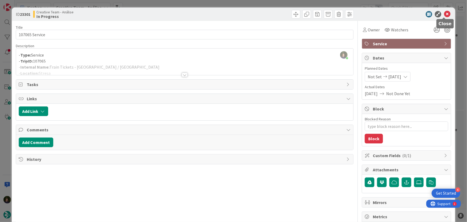
click at [445, 15] on icon at bounding box center [447, 14] width 6 height 6
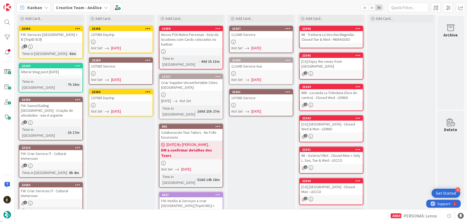
click at [115, 45] on span "[DATE]" at bounding box center [116, 48] width 10 height 6
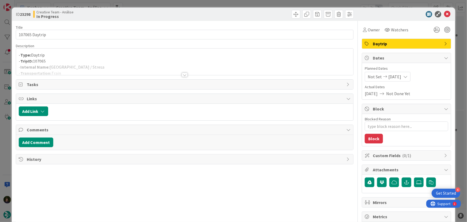
drag, startPoint x: 183, startPoint y: 77, endPoint x: 183, endPoint y: 86, distance: 9.4
click at [183, 77] on div "Title 14 / 128 107065 Daytrip Description - Type: Daytrip - TripID: 107065 - In…" at bounding box center [185, 167] width 338 height 292
click at [183, 75] on div at bounding box center [185, 75] width 6 height 4
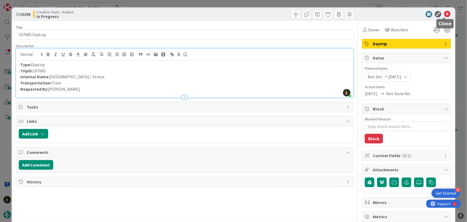
click at [444, 13] on icon at bounding box center [447, 14] width 6 height 6
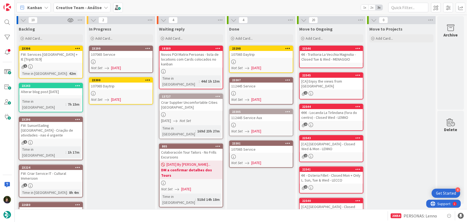
click at [113, 58] on div "107065 Service" at bounding box center [120, 54] width 63 height 7
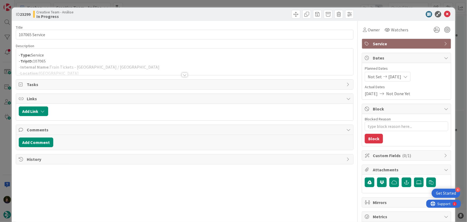
click at [183, 74] on div at bounding box center [185, 75] width 6 height 4
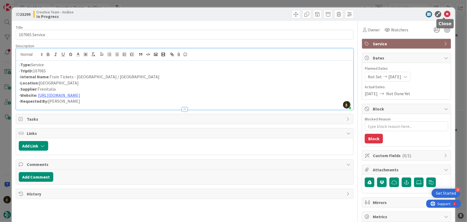
click at [444, 16] on icon at bounding box center [447, 14] width 6 height 6
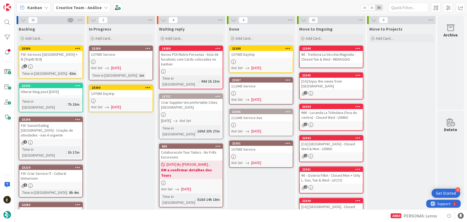
click at [126, 95] on div "107065 Daytrip" at bounding box center [120, 93] width 63 height 7
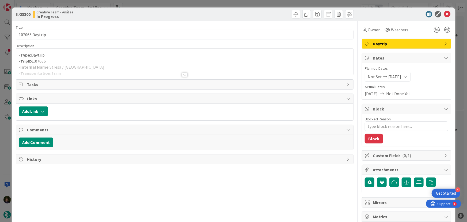
click at [184, 73] on div at bounding box center [185, 75] width 6 height 4
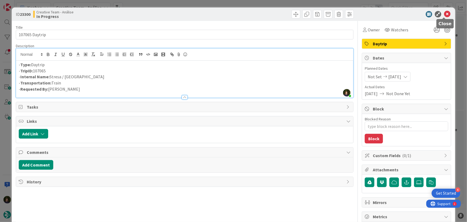
click at [444, 13] on icon at bounding box center [447, 14] width 6 height 6
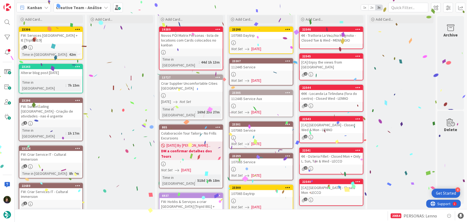
scroll to position [22, 0]
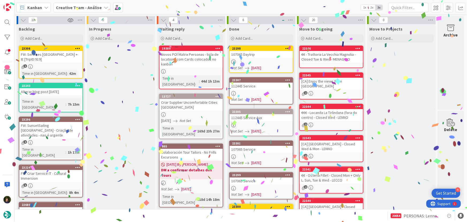
click at [258, 58] on link "23298 107065 Daytrip Not Set [DATE]" at bounding box center [261, 59] width 64 height 27
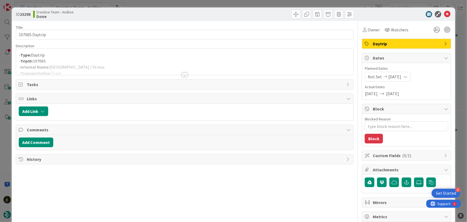
click at [182, 74] on div at bounding box center [185, 75] width 6 height 4
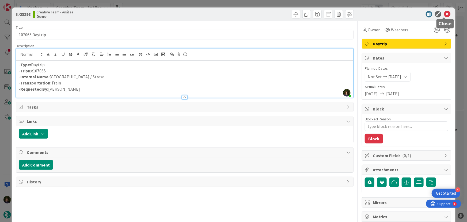
click at [444, 16] on icon at bounding box center [447, 14] width 6 height 6
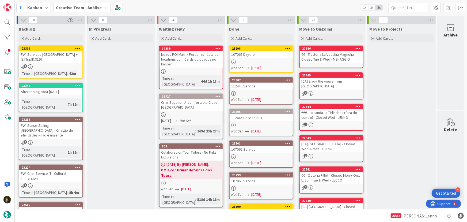
click at [284, 48] on div at bounding box center [288, 49] width 10 height 4
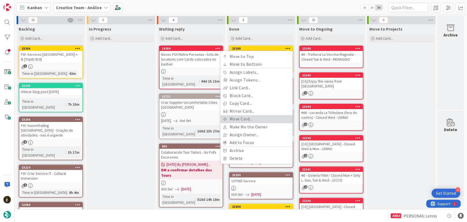
click at [269, 119] on link "Move Card..." at bounding box center [257, 119] width 72 height 8
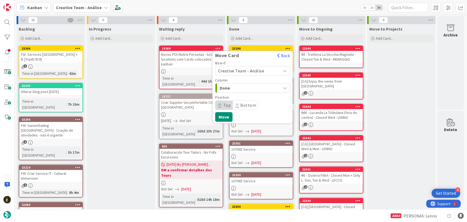
click at [247, 69] on span "Creative Team - Análise" at bounding box center [241, 70] width 46 height 5
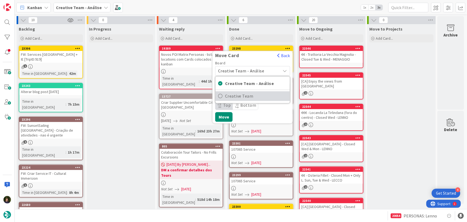
click at [254, 95] on span "Creative Team" at bounding box center [256, 96] width 62 height 8
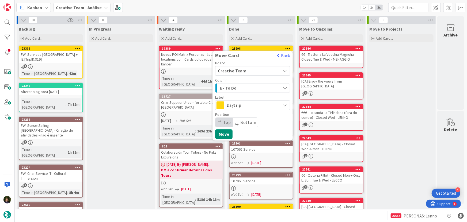
click at [253, 85] on span "E - To Do" at bounding box center [240, 87] width 40 height 7
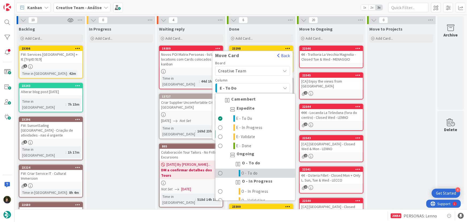
click at [259, 174] on link "O - To do" at bounding box center [256, 173] width 80 height 9
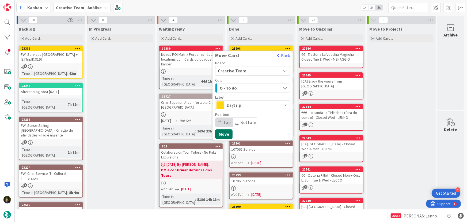
click at [225, 134] on button "Move" at bounding box center [223, 134] width 17 height 10
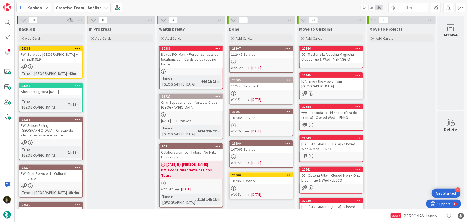
click at [262, 92] on div at bounding box center [261, 93] width 63 height 5
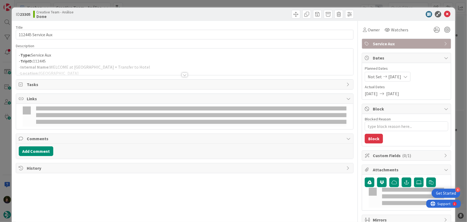
type textarea "x"
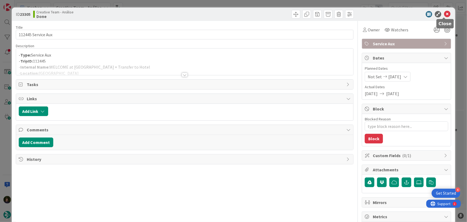
click at [445, 16] on icon at bounding box center [447, 14] width 6 height 6
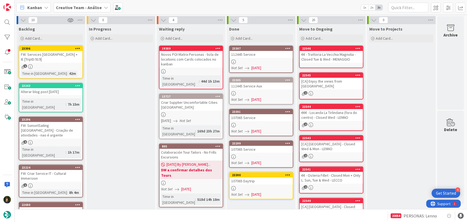
click at [288, 78] on icon at bounding box center [288, 80] width 5 height 4
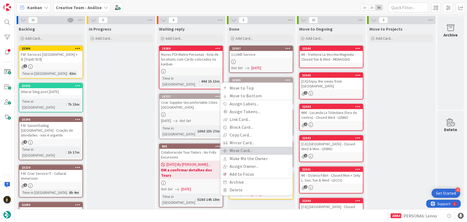
click at [257, 149] on link "Move Card..." at bounding box center [257, 150] width 72 height 8
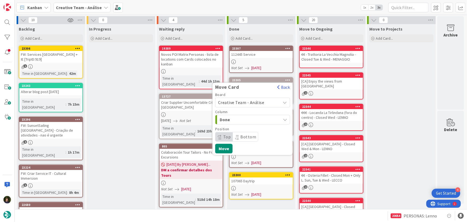
click at [252, 100] on span "Creative Team - Análise" at bounding box center [241, 102] width 46 height 5
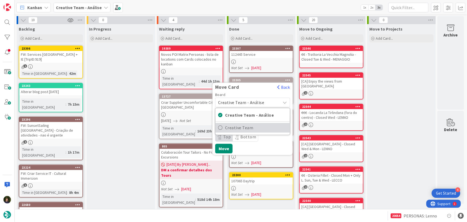
click at [253, 127] on span "Creative Team" at bounding box center [256, 128] width 62 height 8
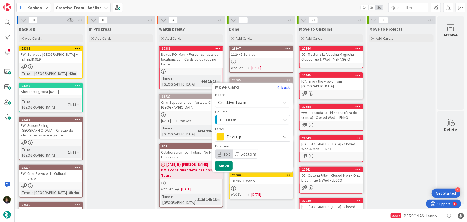
click at [253, 118] on span "E - To Do" at bounding box center [240, 119] width 40 height 7
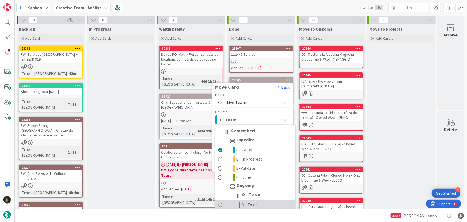
click at [259, 201] on link "O - To do" at bounding box center [256, 204] width 80 height 9
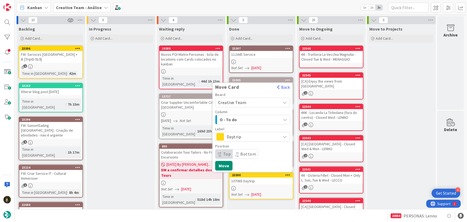
click at [234, 138] on span "Daytrip" at bounding box center [252, 136] width 51 height 7
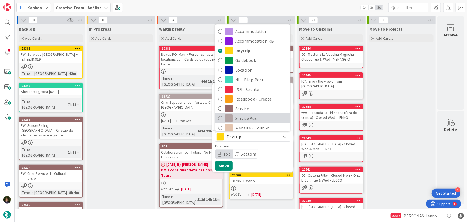
click at [240, 121] on span "Service Aux" at bounding box center [261, 118] width 52 height 8
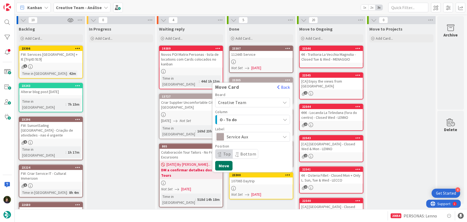
click at [228, 165] on button "Move" at bounding box center [223, 166] width 17 height 10
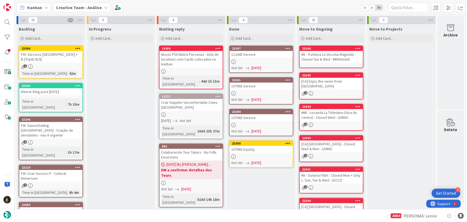
click at [256, 153] on link "23300 107065 Daytrip Not Set [DATE]" at bounding box center [261, 153] width 64 height 27
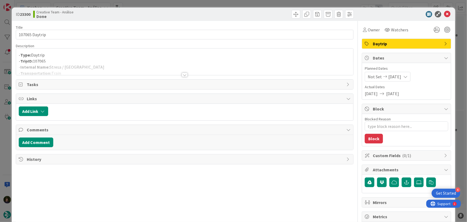
click at [182, 73] on div at bounding box center [185, 75] width 6 height 4
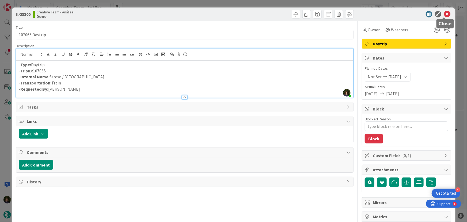
click at [444, 15] on icon at bounding box center [447, 14] width 6 height 6
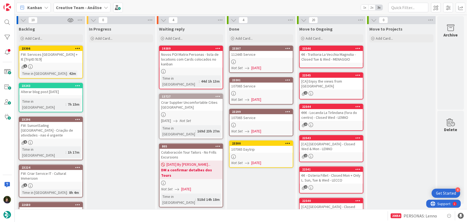
click at [289, 143] on icon at bounding box center [288, 143] width 5 height 4
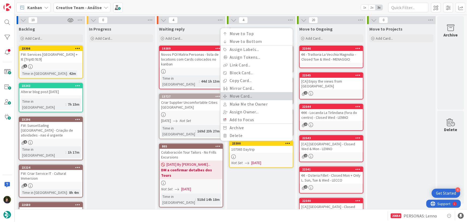
click at [256, 95] on link "Move Card..." at bounding box center [257, 96] width 72 height 8
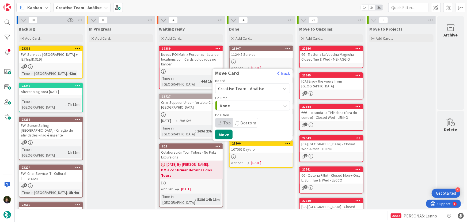
click at [255, 85] on span "Creative Team - Análise" at bounding box center [248, 88] width 60 height 7
click at [257, 113] on span "Creative Team" at bounding box center [256, 113] width 62 height 8
click at [247, 90] on span "E - To Do" at bounding box center [240, 88] width 40 height 7
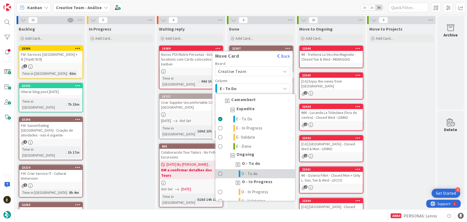
click at [265, 173] on link "O - To do" at bounding box center [256, 173] width 80 height 9
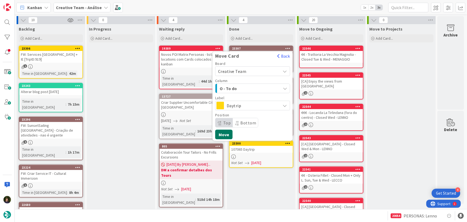
click at [225, 133] on button "Move" at bounding box center [223, 135] width 17 height 10
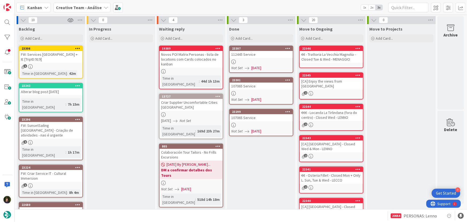
click at [261, 91] on div at bounding box center [261, 93] width 63 height 5
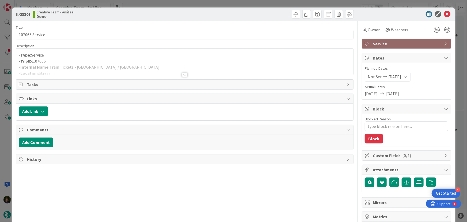
click at [183, 74] on div at bounding box center [185, 75] width 6 height 4
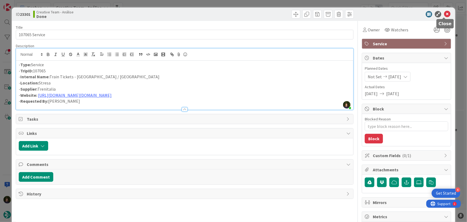
click at [444, 14] on icon at bounding box center [447, 14] width 6 height 6
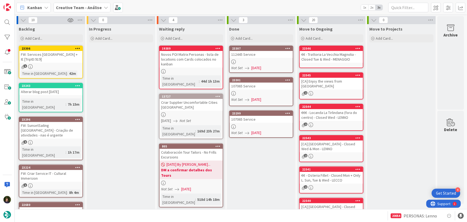
click at [260, 121] on div "107065 Service" at bounding box center [261, 119] width 63 height 7
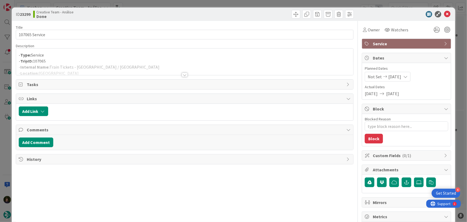
click at [184, 75] on div at bounding box center [185, 75] width 6 height 4
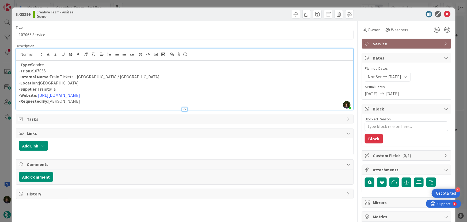
click at [440, 14] on div at bounding box center [404, 14] width 95 height 6
click at [444, 16] on icon at bounding box center [447, 14] width 6 height 6
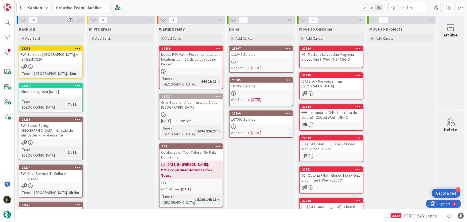
click at [289, 21] on icon at bounding box center [290, 20] width 7 height 8
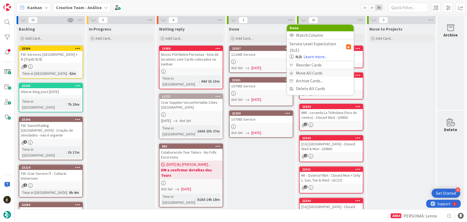
click at [300, 69] on div "Move All Cards" at bounding box center [320, 73] width 67 height 8
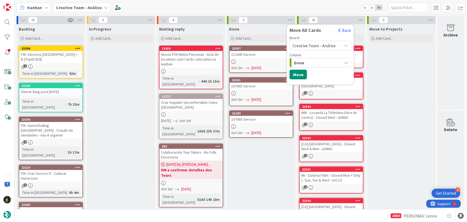
click at [308, 44] on span "Creative Team - Análise" at bounding box center [314, 45] width 43 height 5
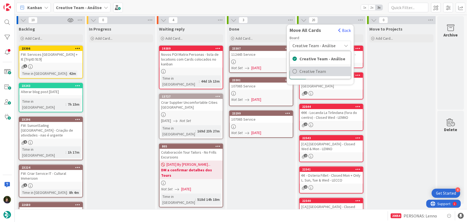
click at [315, 70] on span "Creative Team" at bounding box center [324, 71] width 49 height 8
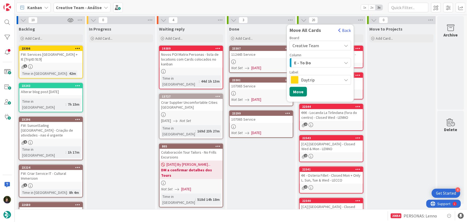
click at [308, 60] on span "E - To Do" at bounding box center [302, 62] width 17 height 7
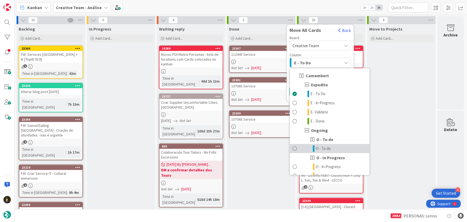
click at [329, 150] on span "O - To do" at bounding box center [323, 148] width 15 height 6
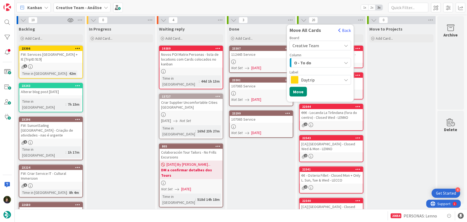
click at [312, 79] on span "Daytrip" at bounding box center [320, 79] width 38 height 7
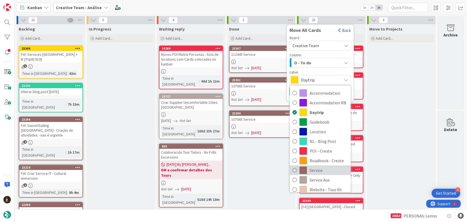
click at [328, 169] on span "Service" at bounding box center [329, 170] width 39 height 8
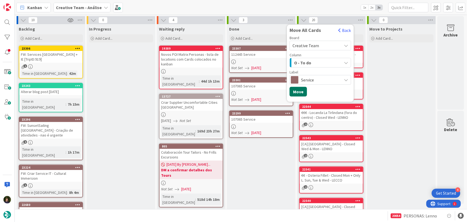
click at [297, 90] on button "Move" at bounding box center [298, 92] width 17 height 10
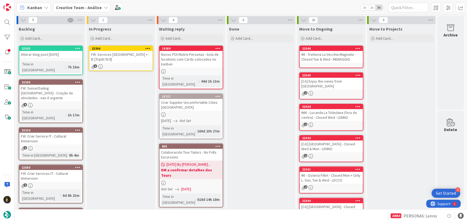
click at [117, 64] on div "1" at bounding box center [120, 66] width 63 height 5
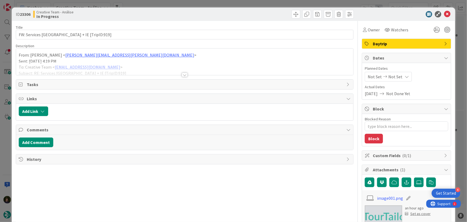
click at [183, 75] on div at bounding box center [185, 75] width 6 height 4
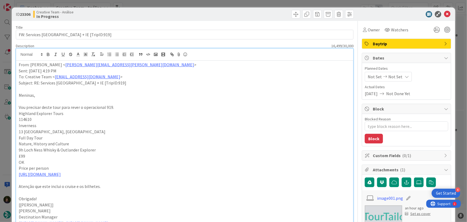
scroll to position [24, 0]
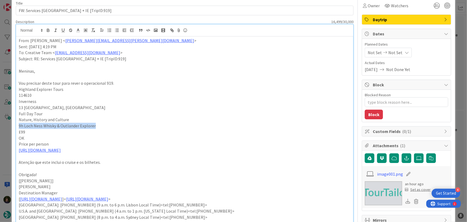
drag, startPoint x: 19, startPoint y: 125, endPoint x: 98, endPoint y: 124, distance: 79.5
click at [98, 124] on p "9h Loch Ness Whisky & Outlander Explorer" at bounding box center [185, 126] width 332 height 6
copy p "9h Loch Ness Whisky & Outlander Explorer"
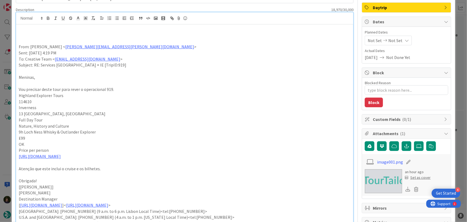
scroll to position [42, 0]
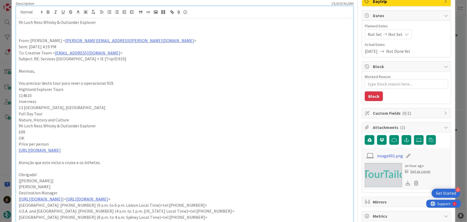
click at [55, 22] on p "9h Loch Ness Whisky & Outlander Explorer" at bounding box center [185, 22] width 332 height 6
click at [48, 14] on icon "button" at bounding box center [48, 12] width 5 height 5
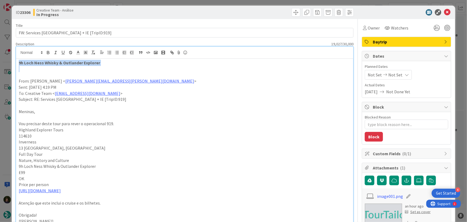
scroll to position [0, 0]
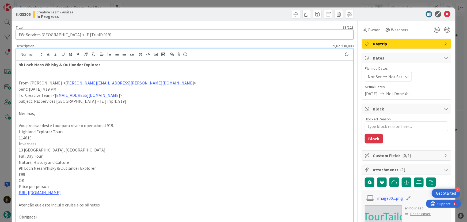
click at [96, 33] on input "FW: Services [GEOGRAPHIC_DATA] + IE [TripID:919]" at bounding box center [185, 35] width 338 height 10
type textarea "x"
paste input "9h Loch Ness Whisky & Outlander Explorer"
type input "FW: Services UK + IE [TripID:919] - 9h Loch Ness Whisky & Outlander Explorer"
type textarea "x"
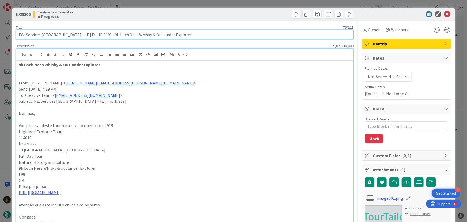
type input "FW: Services UK + IE [TripID:919] - 9h Loch Ness Whisky & Outlander Explorer"
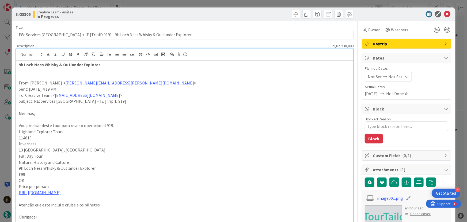
click at [72, 69] on p at bounding box center [185, 71] width 332 height 6
click at [28, 143] on p "Inverness" at bounding box center [185, 144] width 332 height 6
copy p "Inverness"
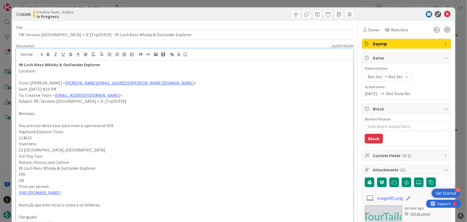
click at [44, 72] on p "Location:" at bounding box center [185, 71] width 332 height 6
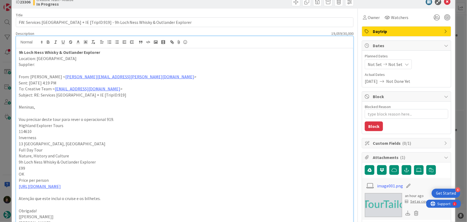
scroll to position [24, 0]
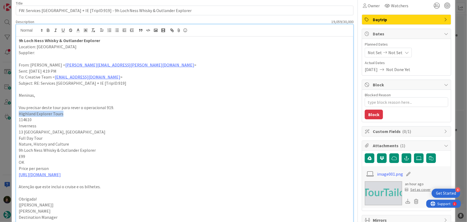
drag, startPoint x: 61, startPoint y: 114, endPoint x: 19, endPoint y: 114, distance: 42.6
click at [19, 114] on p "Highland Explorer Tours" at bounding box center [185, 114] width 332 height 6
copy p "Highland Explorer Tours"
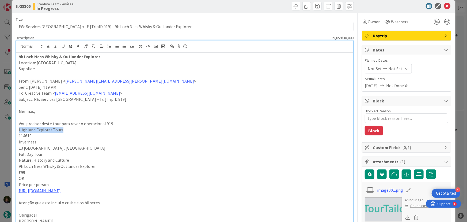
scroll to position [0, 0]
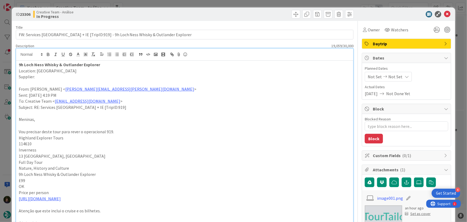
click at [48, 73] on p "Location: Inverness" at bounding box center [185, 71] width 332 height 6
click at [50, 76] on p "Supplier:" at bounding box center [185, 77] width 332 height 6
click at [131, 64] on p "9h Loch Ness Whisky & Outlander Explorer" at bounding box center [185, 65] width 332 height 6
click at [390, 44] on span "Daytrip" at bounding box center [407, 43] width 69 height 6
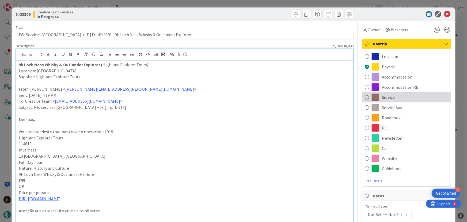
click at [394, 94] on div "Service" at bounding box center [406, 97] width 89 height 10
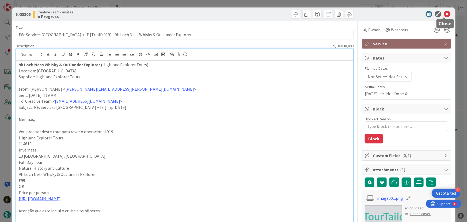
click at [444, 14] on icon at bounding box center [447, 14] width 6 height 6
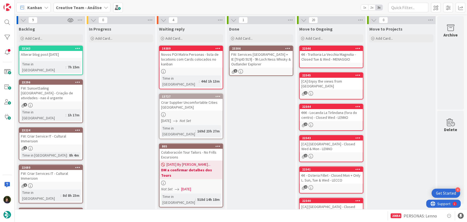
click at [288, 48] on icon at bounding box center [288, 48] width 5 height 4
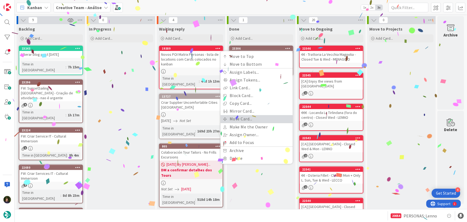
click at [260, 118] on link "Move Card..." at bounding box center [257, 119] width 72 height 8
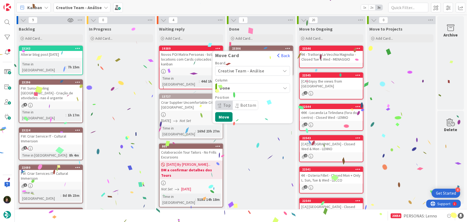
click at [252, 68] on span "Creative Team - Análise" at bounding box center [241, 70] width 46 height 5
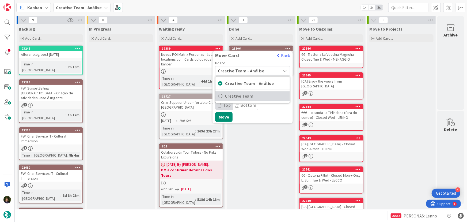
click at [258, 96] on span "Creative Team" at bounding box center [256, 96] width 62 height 8
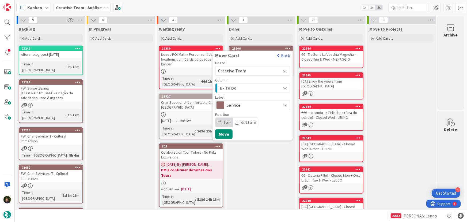
click at [255, 87] on span "E - To Do" at bounding box center [240, 87] width 40 height 7
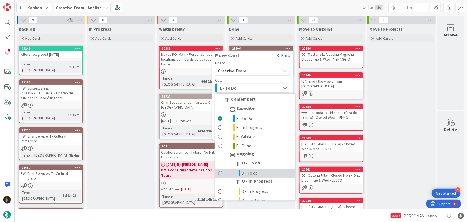
click at [267, 172] on link "O - To do" at bounding box center [256, 173] width 80 height 9
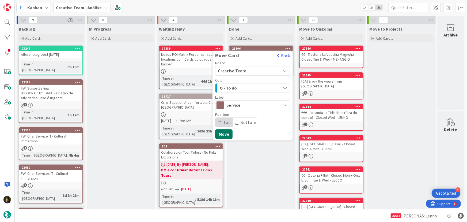
click at [228, 136] on button "Move" at bounding box center [223, 134] width 17 height 10
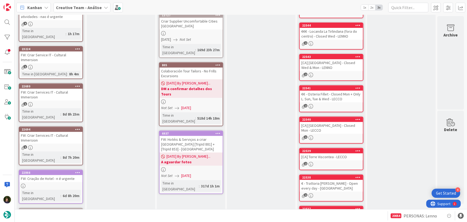
scroll to position [81, 0]
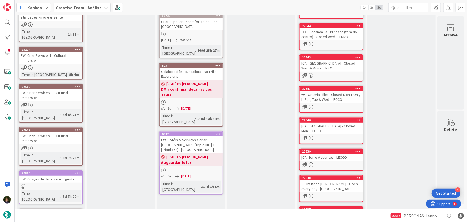
click at [86, 9] on b "Creative Team - Análise" at bounding box center [79, 7] width 46 height 5
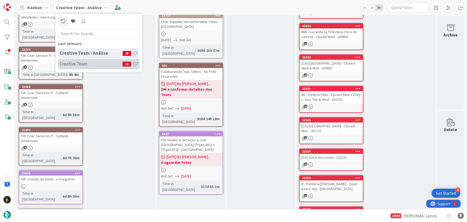
click at [94, 65] on h4 "Creative Team" at bounding box center [91, 63] width 63 height 5
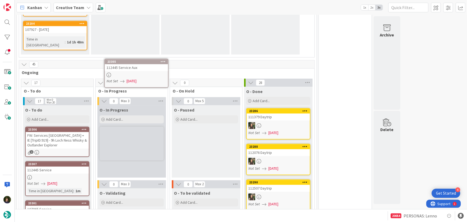
scroll to position [598, 0]
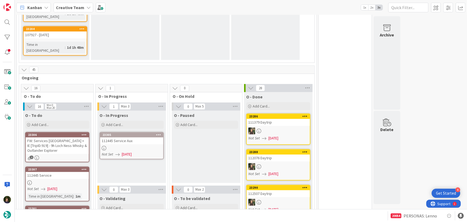
click at [134, 146] on div at bounding box center [131, 148] width 63 height 5
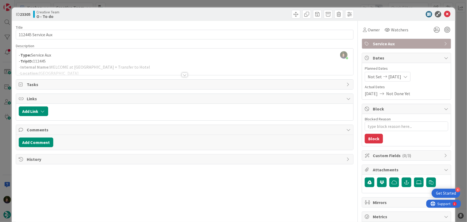
click at [183, 76] on div at bounding box center [185, 75] width 6 height 4
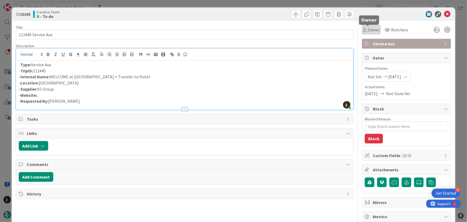
click at [371, 30] on span "Owner" at bounding box center [374, 30] width 12 height 6
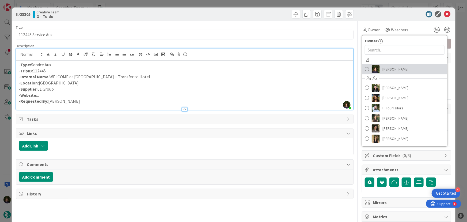
click at [385, 68] on span "[PERSON_NAME]" at bounding box center [396, 69] width 26 height 8
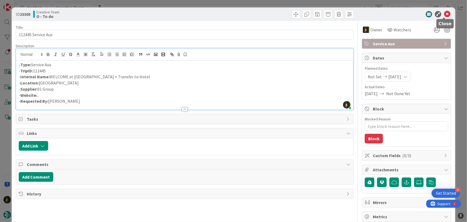
click at [446, 17] on body "4 Get Started Kanban Creative Team 1x 2x 3x 130 Camembert 66 Expedite For criti…" at bounding box center [233, 111] width 467 height 222
click at [444, 15] on icon at bounding box center [447, 14] width 6 height 6
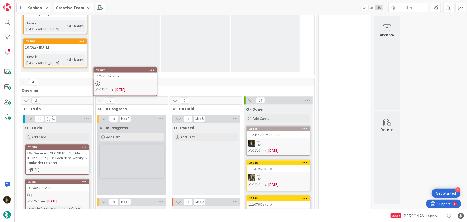
scroll to position [585, 0]
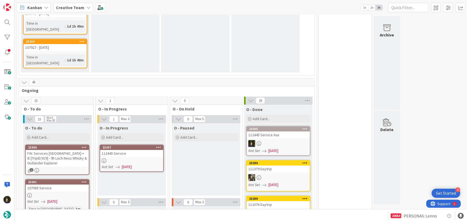
click at [123, 158] on div at bounding box center [131, 160] width 63 height 5
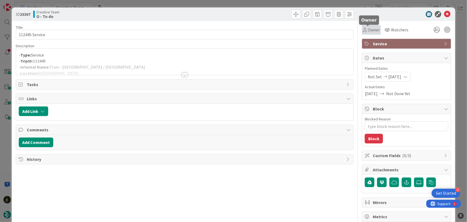
click at [368, 28] on span "Owner" at bounding box center [374, 30] width 12 height 6
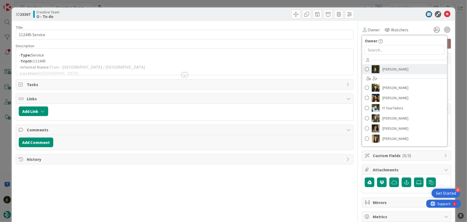
click at [387, 69] on span "[PERSON_NAME]" at bounding box center [396, 69] width 26 height 8
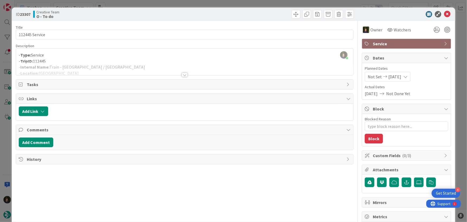
click at [184, 74] on div at bounding box center [185, 75] width 6 height 4
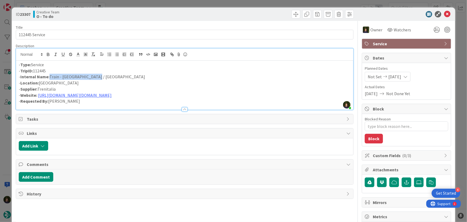
drag, startPoint x: 99, startPoint y: 78, endPoint x: 49, endPoint y: 76, distance: 49.6
click at [49, 76] on p "- Internal Name: Train - Trieste / Venice" at bounding box center [185, 77] width 332 height 6
copy p "Train - [GEOGRAPHIC_DATA] / [GEOGRAPHIC_DATA]"
click at [112, 94] on link "[URL][DOMAIN_NAME][DOMAIN_NAME]" at bounding box center [75, 94] width 74 height 5
click at [126, 107] on link "https://www.lefrecce.it/Channels.Website.WEB#/search-results?handoff=true&refer…" at bounding box center [129, 105] width 54 height 7
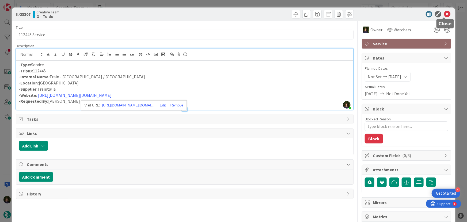
click at [445, 13] on icon at bounding box center [447, 14] width 6 height 6
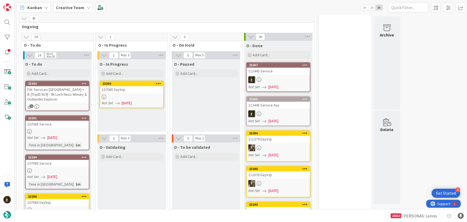
scroll to position [682, 0]
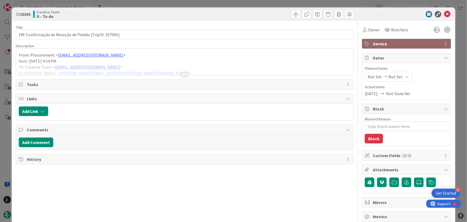
click at [183, 75] on div at bounding box center [185, 75] width 6 height 4
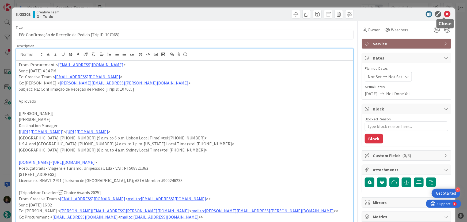
click at [444, 15] on icon at bounding box center [447, 14] width 6 height 6
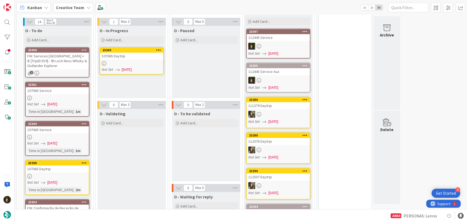
click at [44, 218] on div at bounding box center [57, 220] width 63 height 5
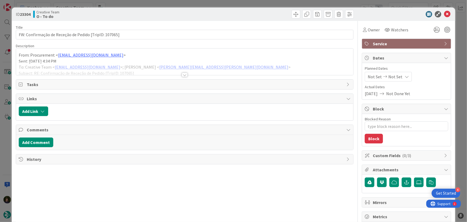
click at [182, 73] on div at bounding box center [185, 75] width 6 height 4
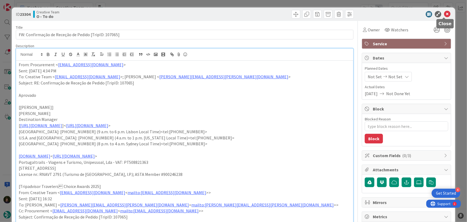
click at [446, 14] on icon at bounding box center [447, 14] width 6 height 6
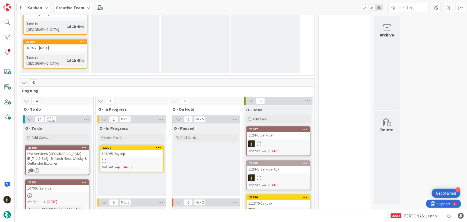
click at [55, 199] on span "[DATE]" at bounding box center [52, 202] width 10 height 6
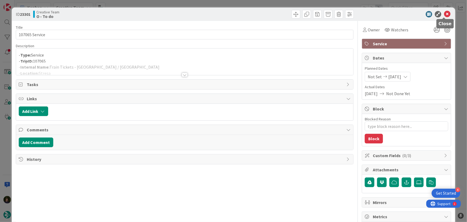
click at [444, 16] on icon at bounding box center [447, 14] width 6 height 6
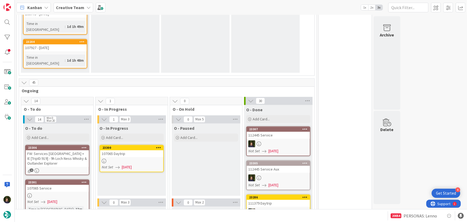
click at [84, 180] on icon at bounding box center [84, 182] width 5 height 4
click at [21, 205] on button "Delete" at bounding box center [21, 210] width 20 height 10
click at [57, 199] on span "[DATE]" at bounding box center [52, 202] width 10 height 6
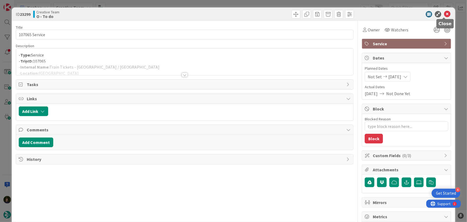
click at [444, 15] on icon at bounding box center [447, 14] width 6 height 6
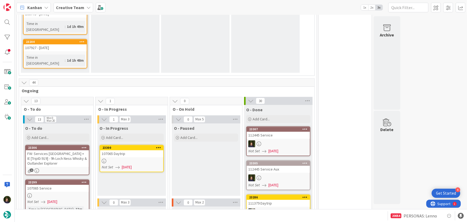
click at [87, 180] on div at bounding box center [84, 182] width 10 height 4
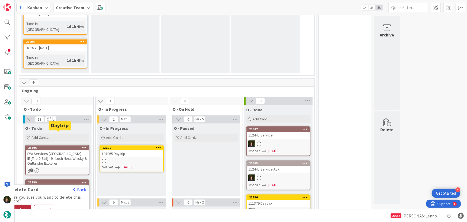
click at [23, 205] on button "Delete" at bounding box center [21, 210] width 20 height 10
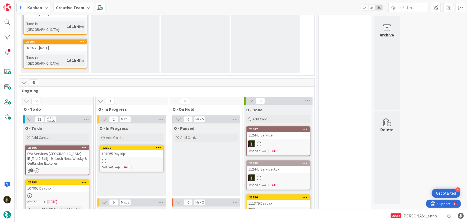
click at [127, 150] on div "107065 Daytrip" at bounding box center [131, 153] width 63 height 7
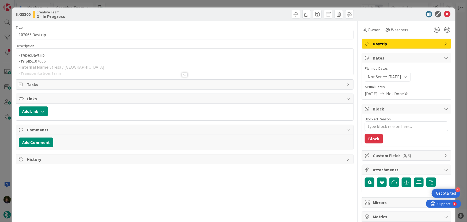
click at [182, 75] on div at bounding box center [185, 75] width 6 height 4
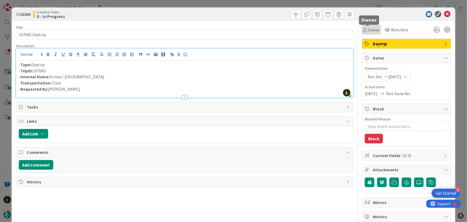
click at [368, 31] on span "Owner" at bounding box center [374, 30] width 12 height 6
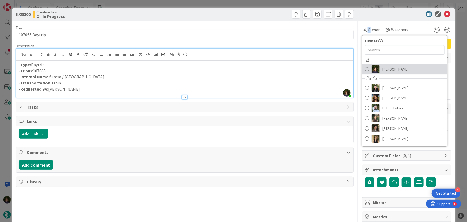
click at [383, 72] on span "[PERSON_NAME]" at bounding box center [396, 69] width 26 height 8
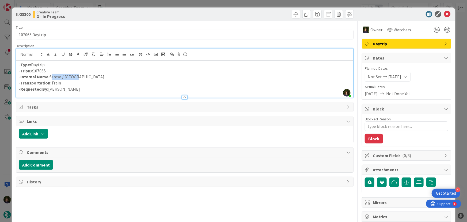
drag, startPoint x: 74, startPoint y: 77, endPoint x: 50, endPoint y: 77, distance: 24.1
click at [50, 77] on p "- Internal Name: Stresa / Milan" at bounding box center [185, 77] width 332 height 6
copy p "Stresa / [GEOGRAPHIC_DATA]"
click at [444, 14] on icon at bounding box center [447, 14] width 6 height 6
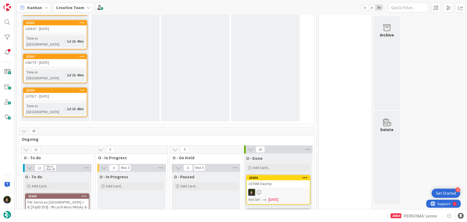
scroll to position [561, 0]
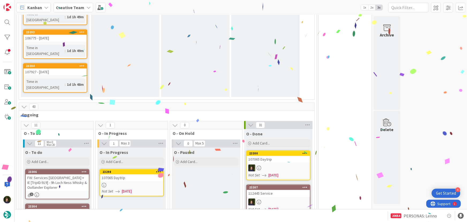
click at [131, 183] on div at bounding box center [131, 185] width 63 height 5
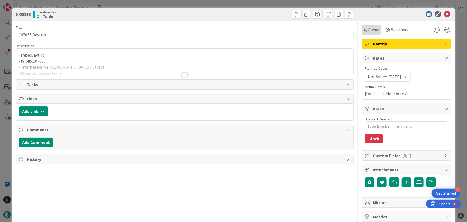
click at [362, 33] on div "Owner" at bounding box center [371, 30] width 19 height 10
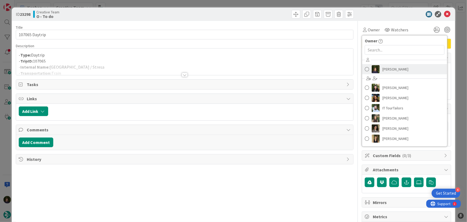
click at [387, 70] on span "[PERSON_NAME]" at bounding box center [396, 69] width 26 height 8
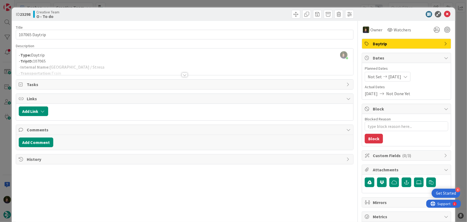
click at [182, 73] on div at bounding box center [185, 75] width 6 height 4
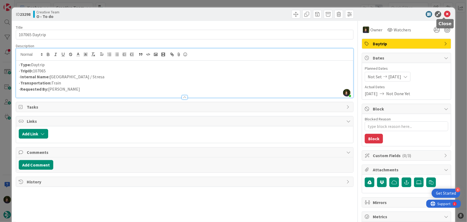
click at [446, 12] on icon at bounding box center [447, 14] width 6 height 6
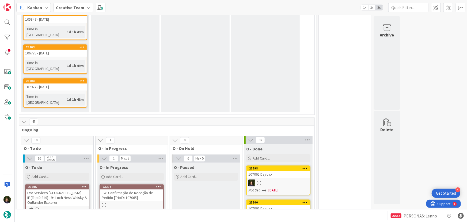
click at [146, 189] on div "FW: Confirmação de Receção de Pedido [TripID: 107065]" at bounding box center [131, 195] width 63 height 12
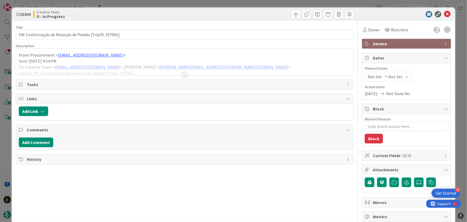
click at [182, 74] on div at bounding box center [185, 75] width 6 height 4
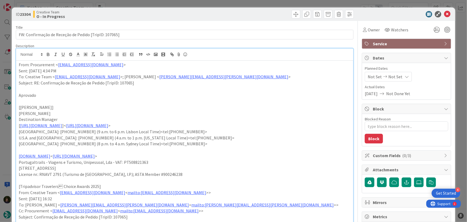
click at [447, 12] on div at bounding box center [404, 14] width 95 height 6
click at [368, 31] on span "Owner" at bounding box center [374, 30] width 12 height 6
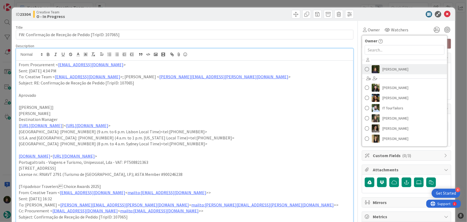
click at [386, 70] on span "[PERSON_NAME]" at bounding box center [396, 69] width 26 height 8
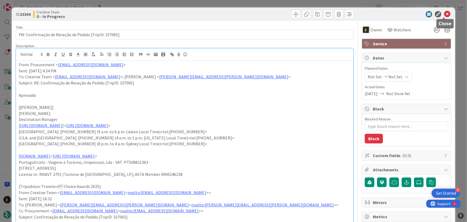
click at [446, 13] on icon at bounding box center [447, 14] width 6 height 6
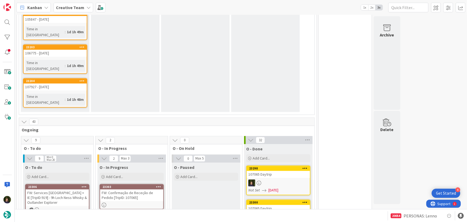
click at [125, 189] on div "FW: Confirmação de Receção de Pedido [TripID: 107065]" at bounding box center [131, 195] width 63 height 12
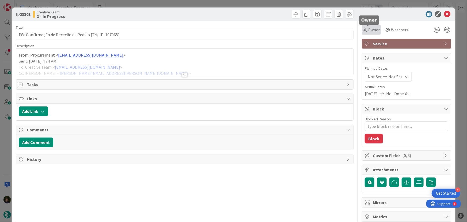
click at [372, 31] on span "Owner" at bounding box center [374, 30] width 12 height 6
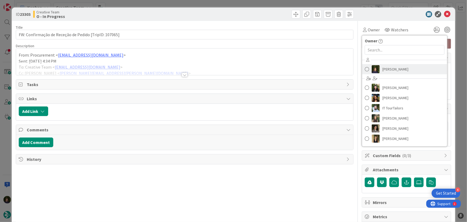
click at [385, 69] on span "[PERSON_NAME]" at bounding box center [396, 69] width 26 height 8
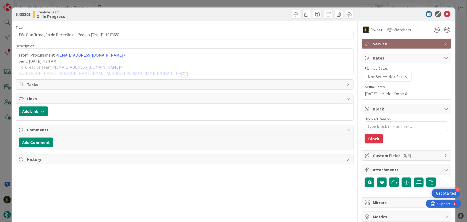
click at [183, 75] on div at bounding box center [185, 75] width 6 height 4
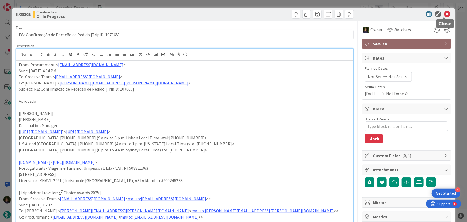
click at [446, 13] on icon at bounding box center [447, 14] width 6 height 6
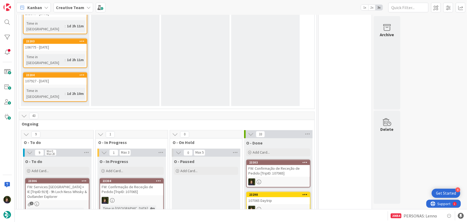
click at [139, 178] on link "23304 FW: Confirmação de Receção de Pedido [TripID: 107065] Time in Column : 4m" at bounding box center [132, 195] width 64 height 35
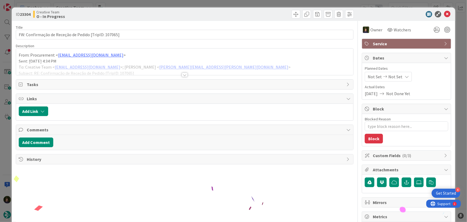
click at [183, 74] on div at bounding box center [185, 75] width 6 height 4
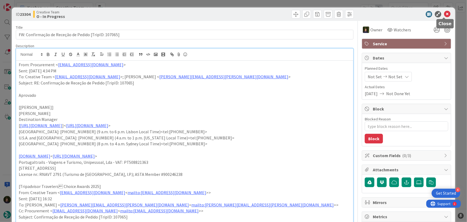
click at [446, 11] on icon at bounding box center [447, 14] width 6 height 6
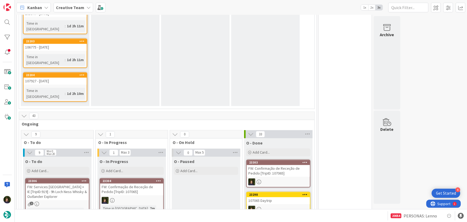
click at [119, 197] on div at bounding box center [131, 200] width 63 height 7
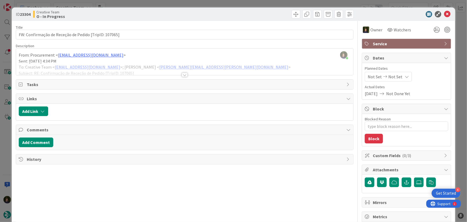
click at [184, 76] on div at bounding box center [185, 75] width 6 height 4
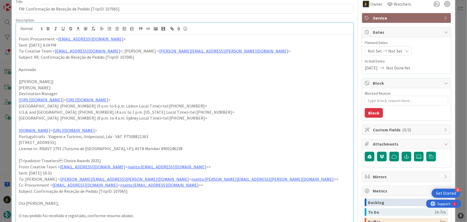
scroll to position [48, 0]
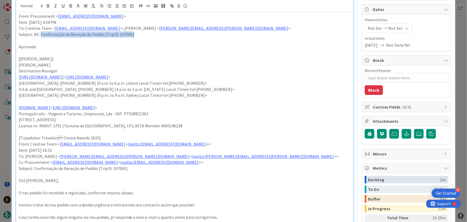
drag, startPoint x: 143, startPoint y: 35, endPoint x: 41, endPoint y: 35, distance: 101.7
click at [41, 35] on p "Subject: RE: Confirmação de Receção de Pedido [TripID: 107065]" at bounding box center [185, 34] width 332 height 6
copy p "Confirmação de Receção de Pedido [TripID: 107065]"
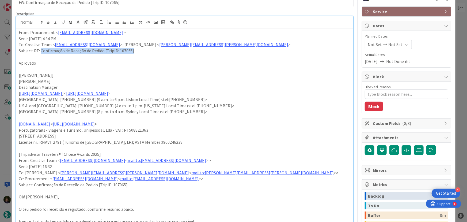
scroll to position [0, 0]
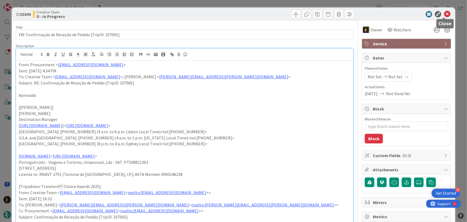
click at [444, 13] on icon at bounding box center [447, 14] width 6 height 6
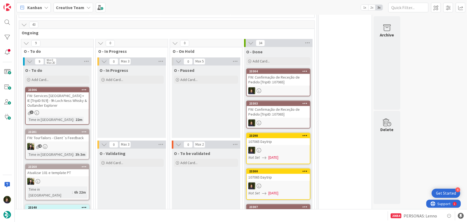
scroll to position [601, 0]
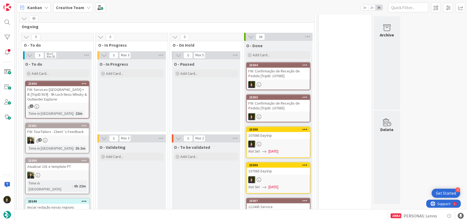
click at [282, 203] on div "112445 Service" at bounding box center [278, 206] width 63 height 7
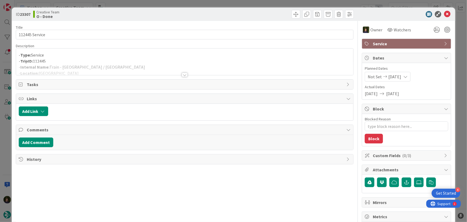
click at [183, 74] on div at bounding box center [185, 75] width 6 height 4
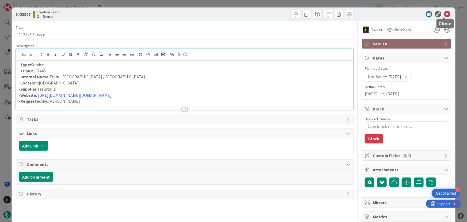
click at [445, 13] on icon at bounding box center [447, 14] width 6 height 6
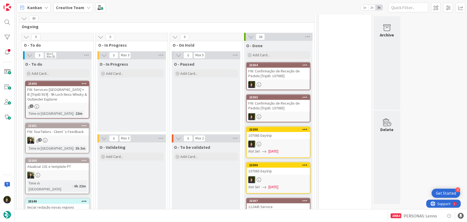
click at [270, 176] on div at bounding box center [278, 179] width 63 height 7
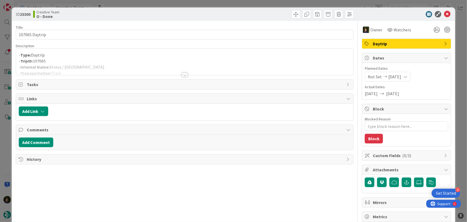
click at [184, 74] on div at bounding box center [185, 75] width 6 height 4
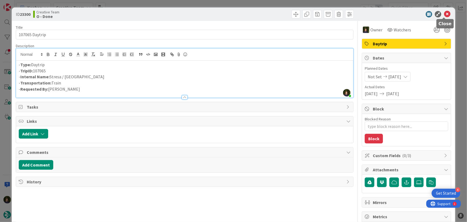
click at [444, 14] on icon at bounding box center [447, 14] width 6 height 6
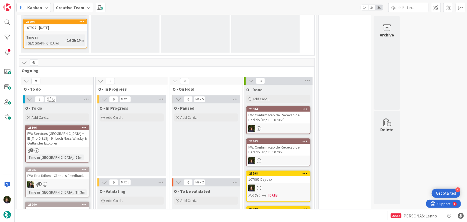
scroll to position [552, 0]
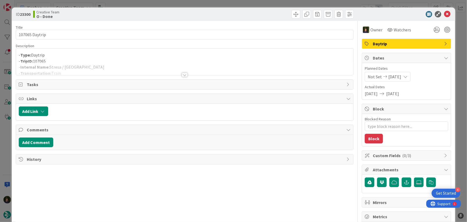
click at [187, 73] on div at bounding box center [185, 68] width 338 height 14
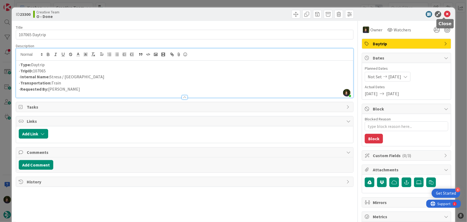
click at [444, 13] on icon at bounding box center [447, 14] width 6 height 6
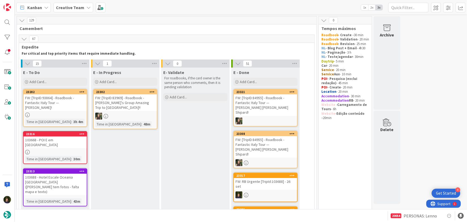
click at [75, 7] on b "Creative Team" at bounding box center [70, 7] width 28 height 5
click at [76, 67] on div "Creative Team - Análise 28" at bounding box center [99, 64] width 82 height 10
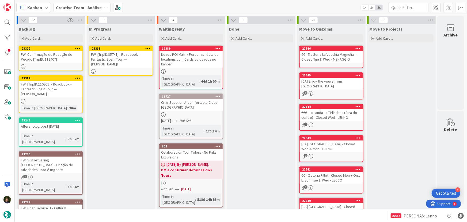
click at [104, 61] on div "FW: [TripID:85741] - Roadbook - Fantastic Spain Tour — Sylvia Hawken!" at bounding box center [120, 59] width 63 height 17
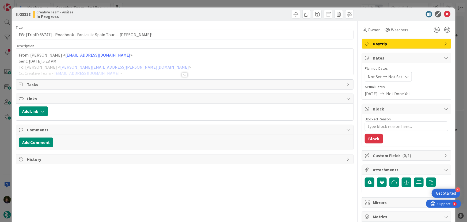
click at [182, 74] on div at bounding box center [185, 75] width 6 height 4
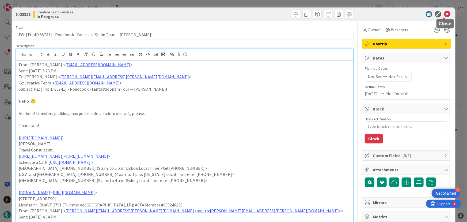
click at [445, 14] on icon at bounding box center [447, 14] width 6 height 6
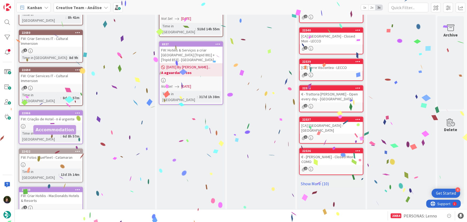
scroll to position [195, 0]
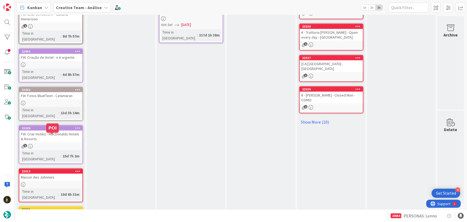
scroll to position [234, 0]
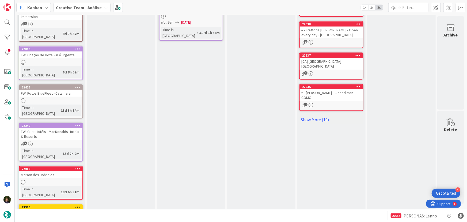
click at [51, 204] on link "23320 112407 Daytrip Not Set 17/09/2025 Time in Column : 19m" at bounding box center [51, 221] width 64 height 35
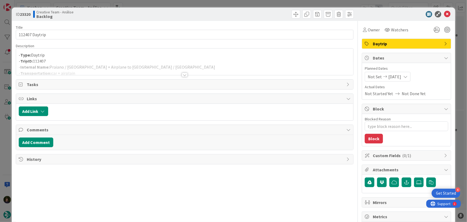
click at [182, 75] on div at bounding box center [185, 75] width 6 height 4
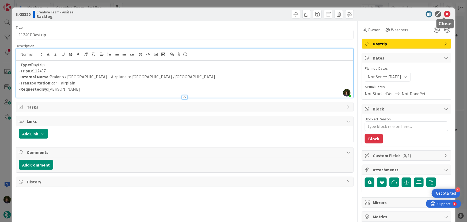
click at [447, 13] on icon at bounding box center [447, 14] width 6 height 6
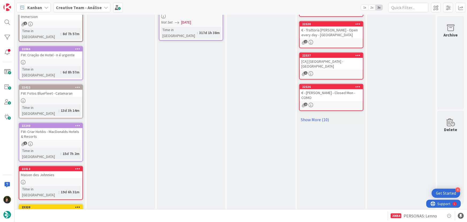
click at [77, 205] on icon at bounding box center [77, 207] width 5 height 4
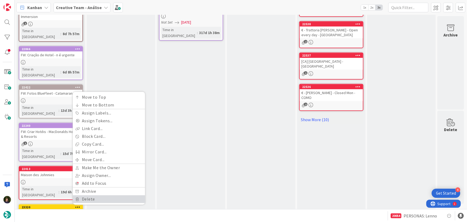
click at [95, 195] on link "Delete" at bounding box center [109, 199] width 72 height 8
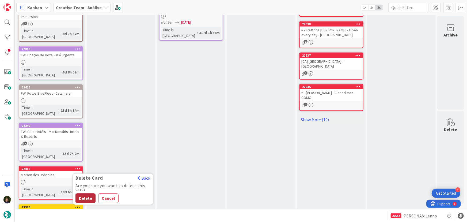
click at [90, 193] on button "Delete" at bounding box center [85, 198] width 20 height 10
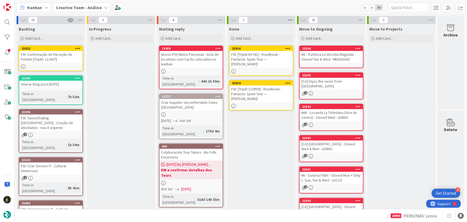
click at [291, 21] on icon at bounding box center [290, 20] width 7 height 8
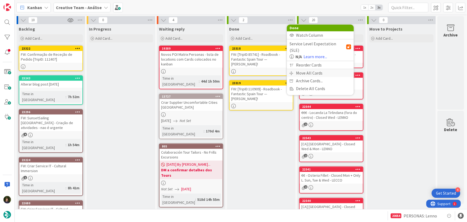
click at [304, 69] on div "Move All Cards" at bounding box center [320, 73] width 67 height 8
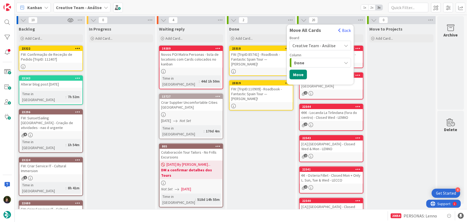
click at [303, 45] on span "Creative Team - Análise" at bounding box center [314, 45] width 43 height 5
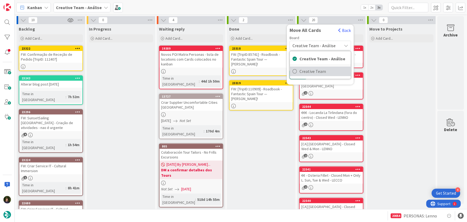
click at [307, 72] on span "Creative Team" at bounding box center [324, 71] width 49 height 8
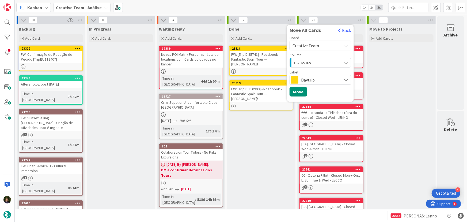
click at [306, 60] on span "E - To Do" at bounding box center [302, 62] width 17 height 7
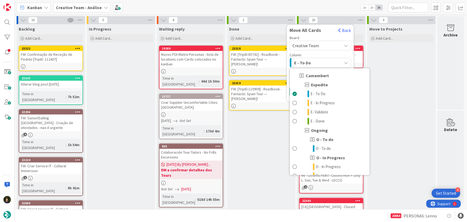
click at [308, 64] on span "E - To Do" at bounding box center [302, 62] width 17 height 7
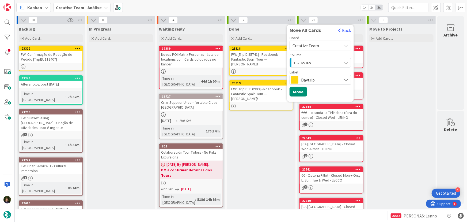
click at [304, 81] on span "Daytrip" at bounding box center [320, 79] width 38 height 7
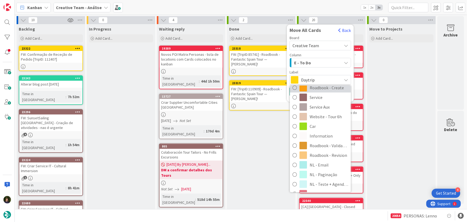
scroll to position [97, 0]
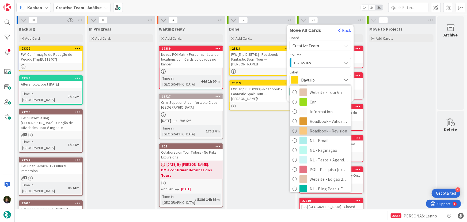
click at [317, 131] on span "Roadbook - Revision" at bounding box center [329, 131] width 39 height 8
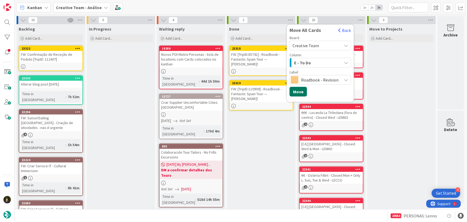
click at [300, 93] on button "Move" at bounding box center [298, 92] width 17 height 10
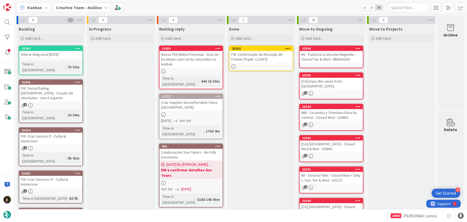
click at [286, 48] on icon at bounding box center [288, 48] width 5 height 4
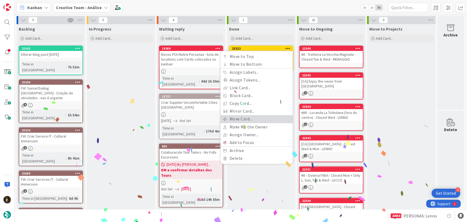
click at [260, 118] on link "Move Card..." at bounding box center [257, 119] width 72 height 8
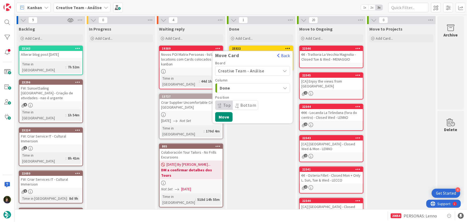
click at [259, 71] on span "Creative Team - Análise" at bounding box center [241, 70] width 46 height 5
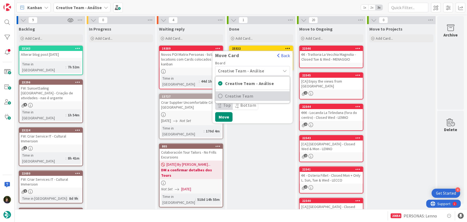
click at [261, 95] on span "Creative Team" at bounding box center [256, 96] width 62 height 8
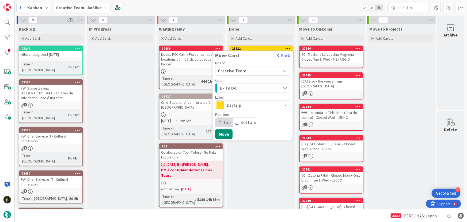
click at [252, 85] on span "E - To Do" at bounding box center [240, 87] width 40 height 7
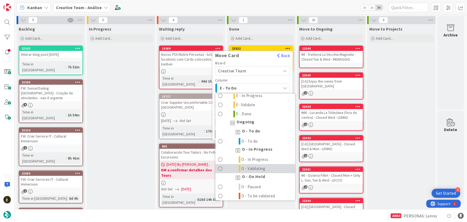
scroll to position [24, 0]
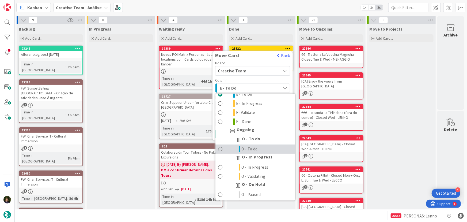
click at [250, 148] on span "O - To do" at bounding box center [250, 149] width 16 height 6
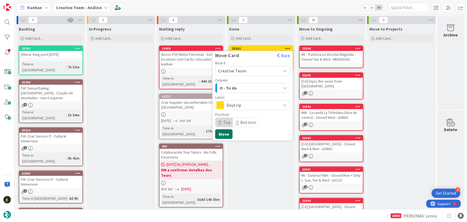
click at [227, 135] on button "Move" at bounding box center [223, 134] width 17 height 10
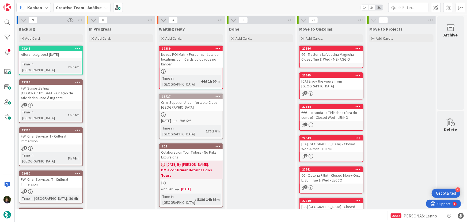
click at [74, 5] on b "Creative Team - Análise" at bounding box center [79, 7] width 46 height 5
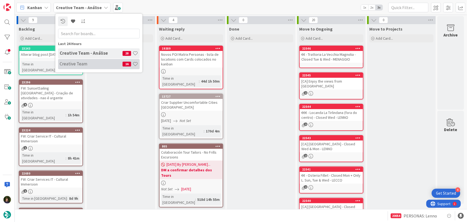
click at [84, 64] on h4 "Creative Team" at bounding box center [91, 63] width 63 height 5
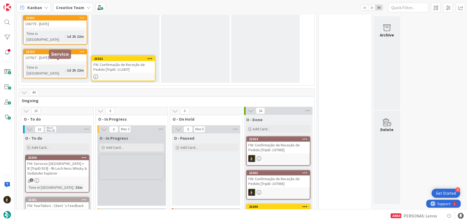
scroll to position [592, 0]
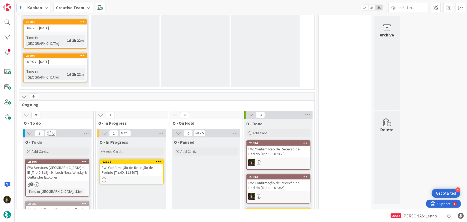
click at [132, 177] on div at bounding box center [131, 179] width 63 height 5
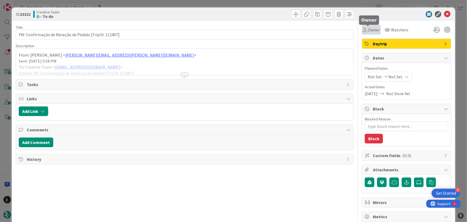
click at [373, 31] on span "Owner" at bounding box center [374, 30] width 12 height 6
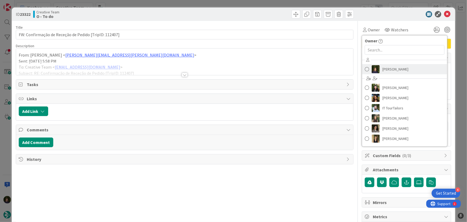
click at [392, 67] on span "[PERSON_NAME]" at bounding box center [396, 69] width 26 height 8
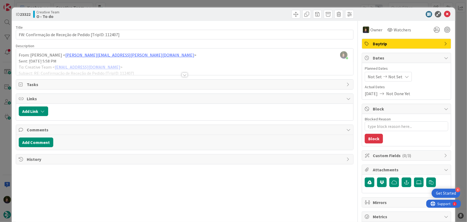
click at [182, 74] on div at bounding box center [185, 75] width 6 height 4
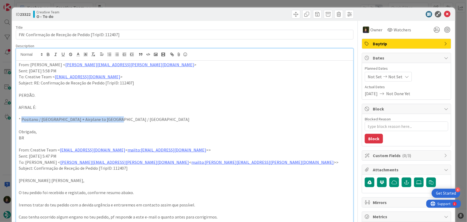
drag, startPoint x: 21, startPoint y: 120, endPoint x: 113, endPoint y: 119, distance: 91.6
click at [113, 119] on p "* Positano / Naples + Airplane to Catania / Taormina" at bounding box center [185, 119] width 332 height 6
copy p "Positano / Naples + Airplane to Catania / Taormina"
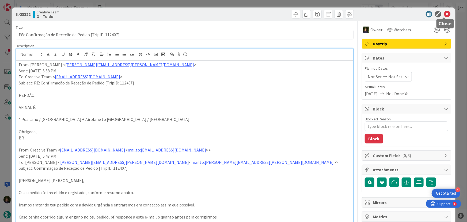
click at [444, 15] on icon at bounding box center [447, 14] width 6 height 6
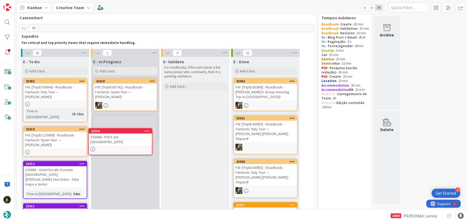
scroll to position [11, 0]
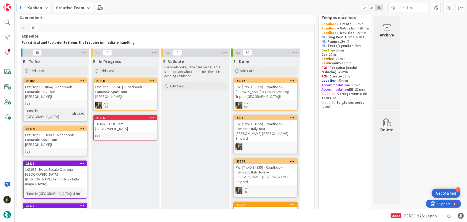
click at [118, 134] on div at bounding box center [125, 136] width 63 height 5
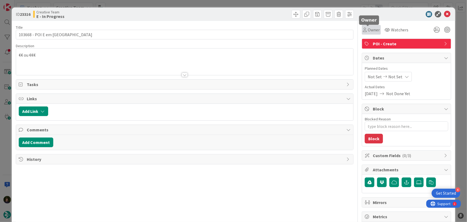
click at [370, 30] on span "Owner" at bounding box center [374, 30] width 12 height 6
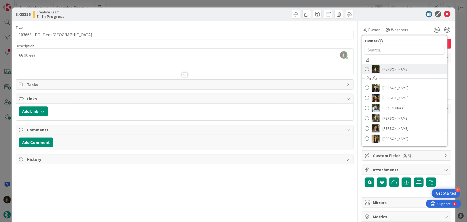
click at [386, 69] on span "[PERSON_NAME]" at bounding box center [396, 69] width 26 height 8
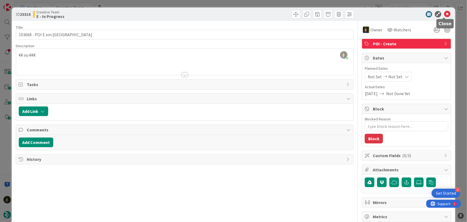
click at [444, 14] on icon at bounding box center [447, 14] width 6 height 6
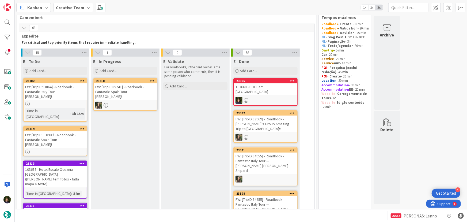
click at [66, 7] on b "Creative Team" at bounding box center [70, 7] width 28 height 5
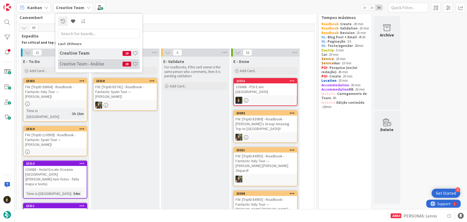
click at [66, 59] on div "Creative Team - Análise 28" at bounding box center [99, 64] width 82 height 10
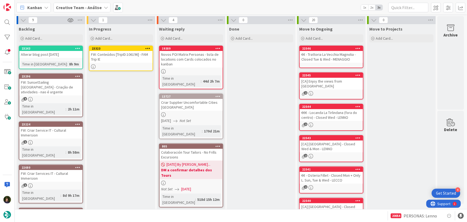
click at [149, 48] on icon at bounding box center [147, 48] width 5 height 4
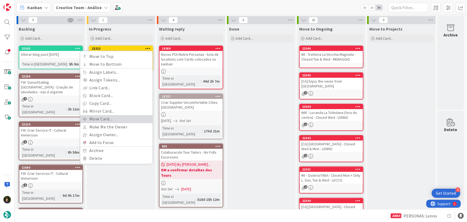
click at [121, 119] on link "Move Card..." at bounding box center [116, 119] width 72 height 8
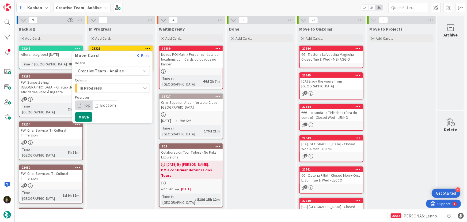
click at [116, 70] on span "Creative Team - Análise" at bounding box center [101, 70] width 46 height 5
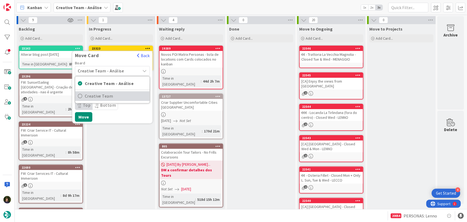
click at [116, 100] on link "Creative Team" at bounding box center [112, 96] width 74 height 10
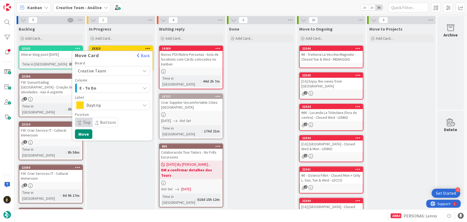
click at [117, 89] on span "E - To Do" at bounding box center [100, 87] width 40 height 7
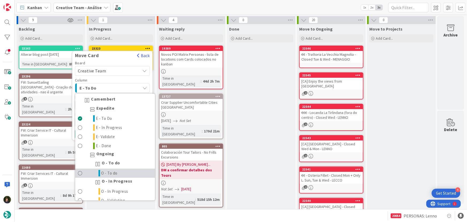
click at [116, 173] on span "O - To do" at bounding box center [109, 173] width 16 height 6
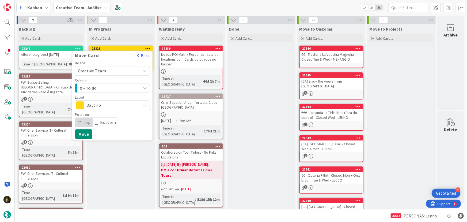
click at [107, 104] on span "Daytrip" at bounding box center [111, 104] width 51 height 7
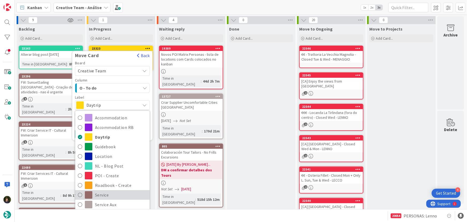
click at [107, 193] on span "Service" at bounding box center [121, 195] width 52 height 8
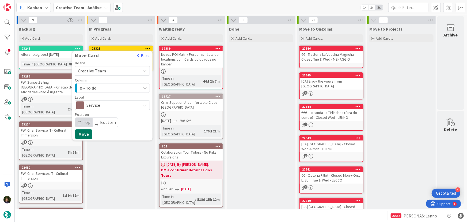
click at [87, 134] on button "Move" at bounding box center [83, 134] width 17 height 10
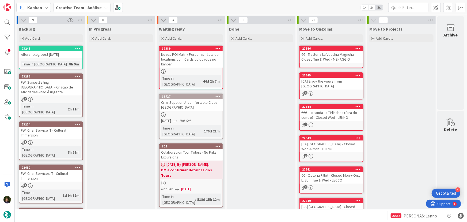
click at [90, 5] on b "Creative Team - Análise" at bounding box center [79, 7] width 46 height 5
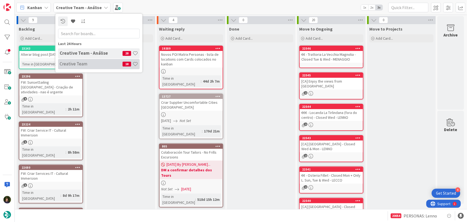
click at [99, 65] on h4 "Creative Team" at bounding box center [91, 63] width 63 height 5
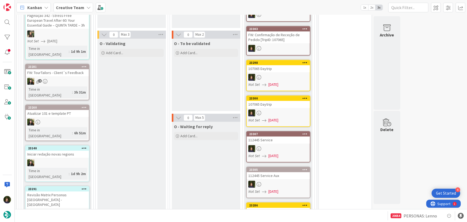
scroll to position [833, 0]
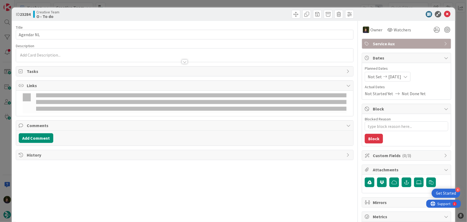
type textarea "x"
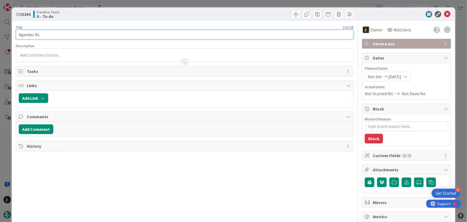
click at [48, 36] on input "Agendar NL" at bounding box center [185, 35] width 338 height 10
type input "Agendar NL -Sxta"
type textarea "x"
type input "Agendar NL -Sxt"
type textarea "x"
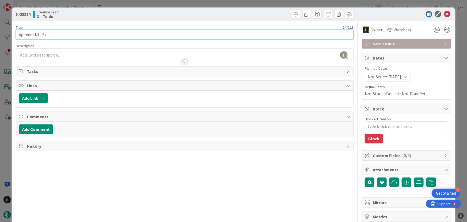
type input "Agendar NL -S"
type textarea "x"
type input "Agendar NL -Se"
type textarea "x"
type input "Agendar NL -Sexta de manhã"
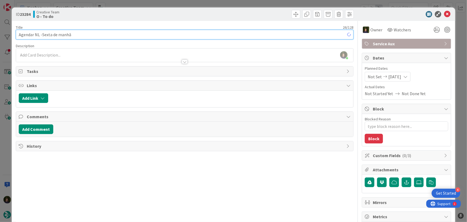
type textarea "x"
type input "Agendar NL -Sexta de manhã"
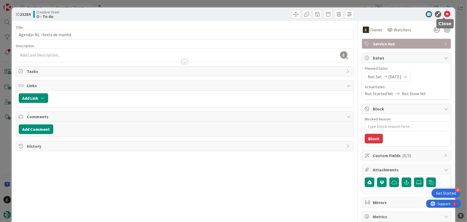
click at [446, 13] on icon at bounding box center [447, 14] width 6 height 6
